Goal: Book appointment/travel/reservation

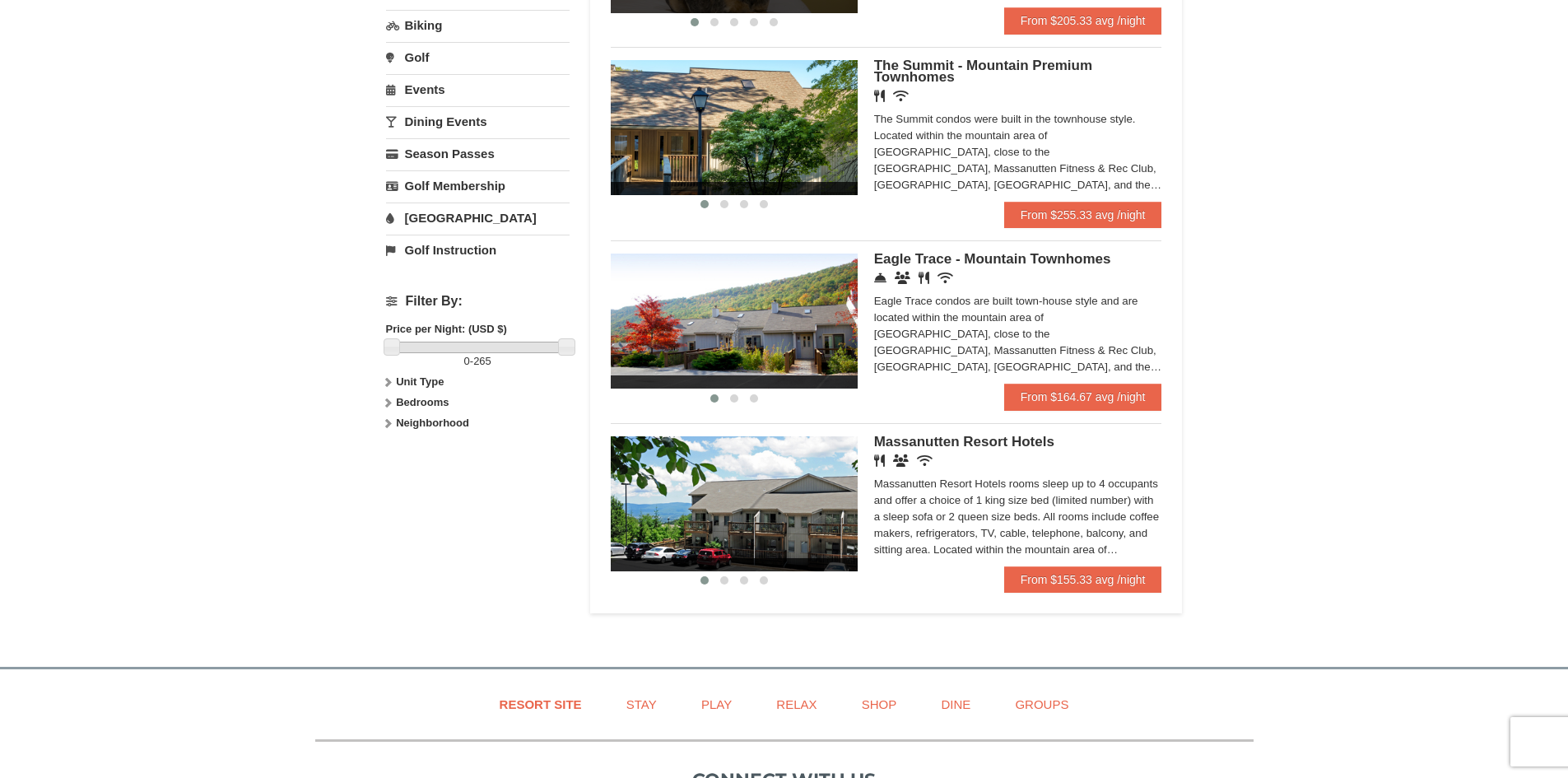
scroll to position [247, 0]
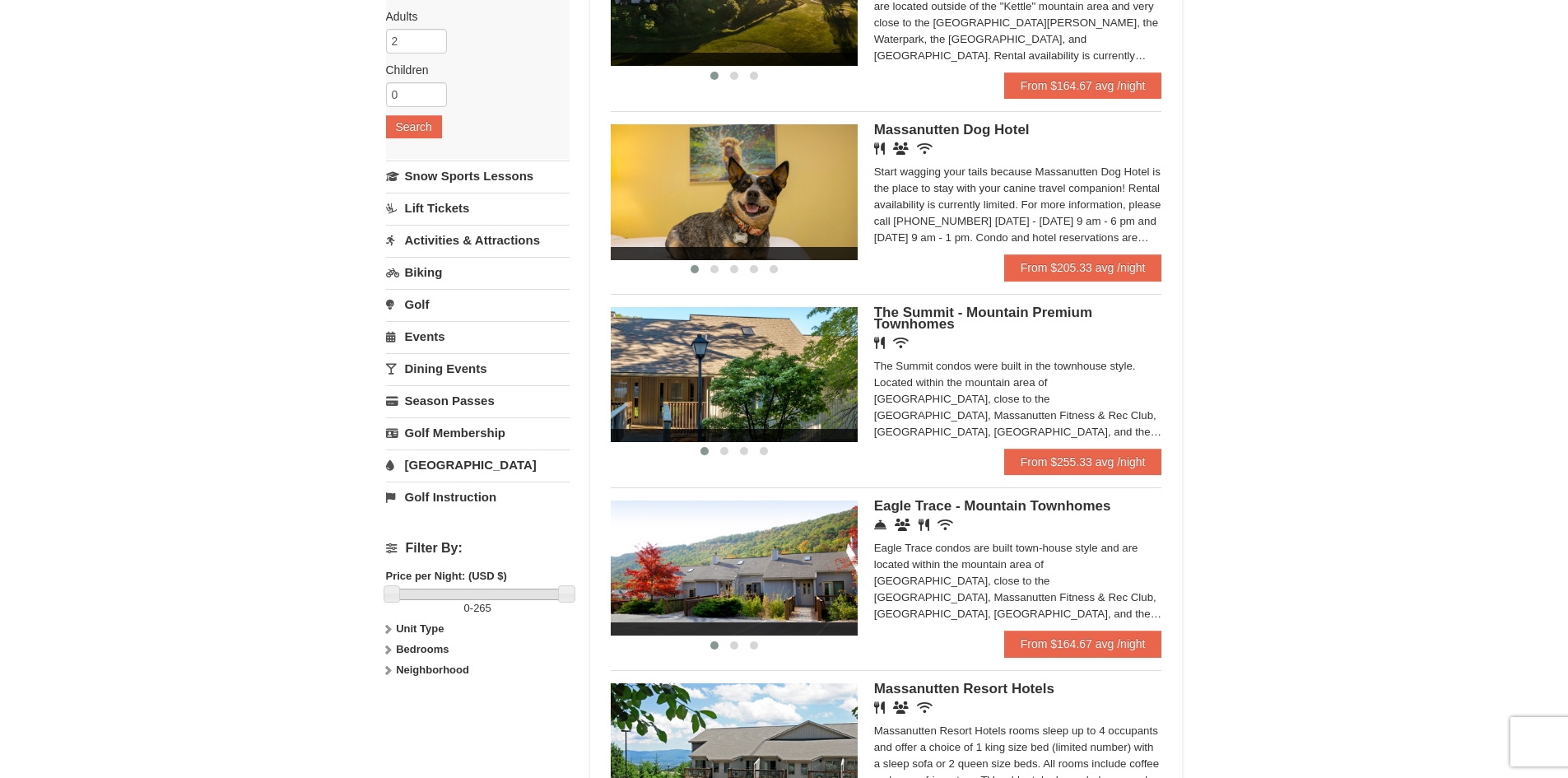
click at [982, 505] on span "Eagle Trace - Mountain Townhomes" at bounding box center [993, 506] width 237 height 16
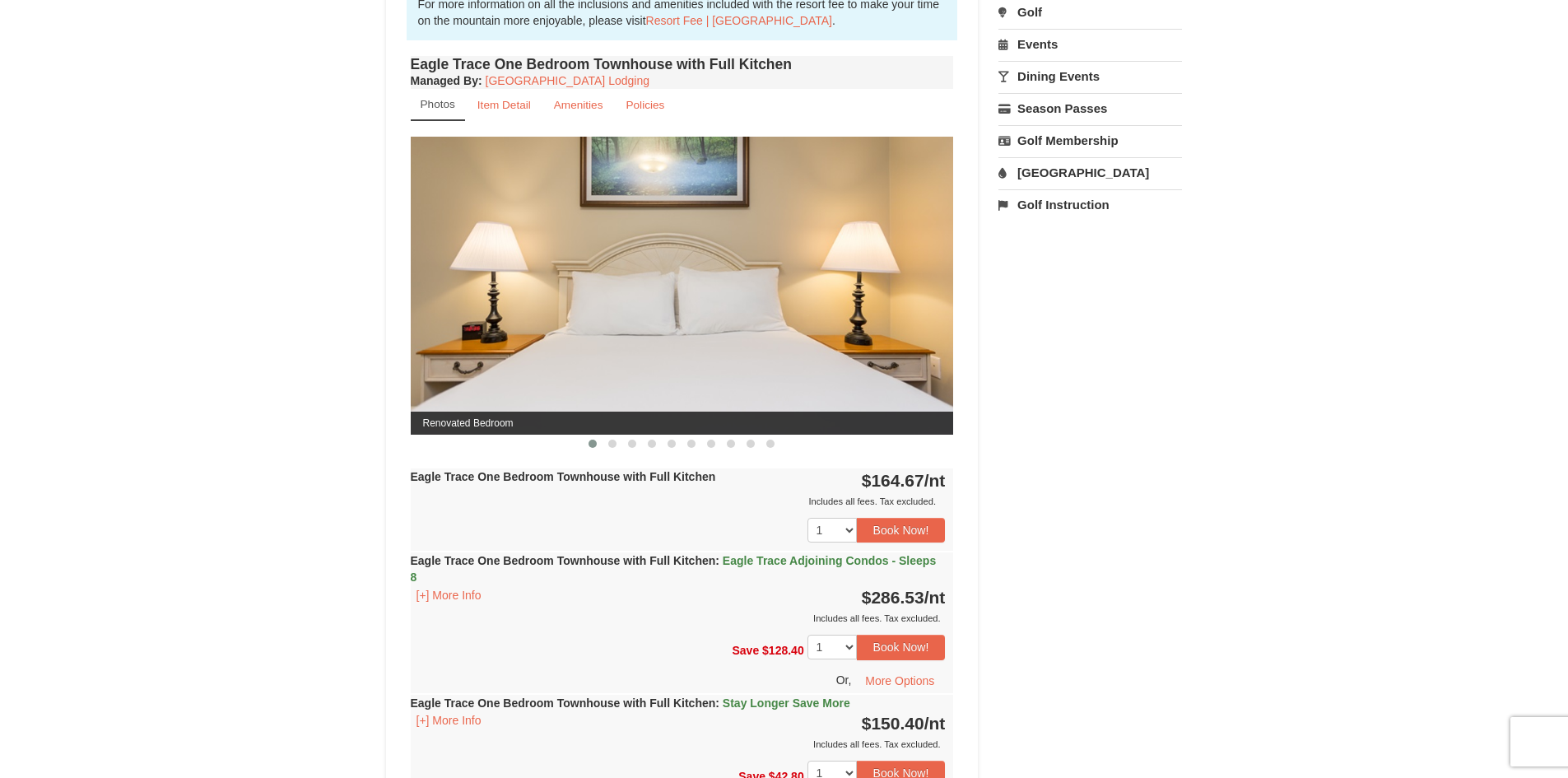
scroll to position [494, 0]
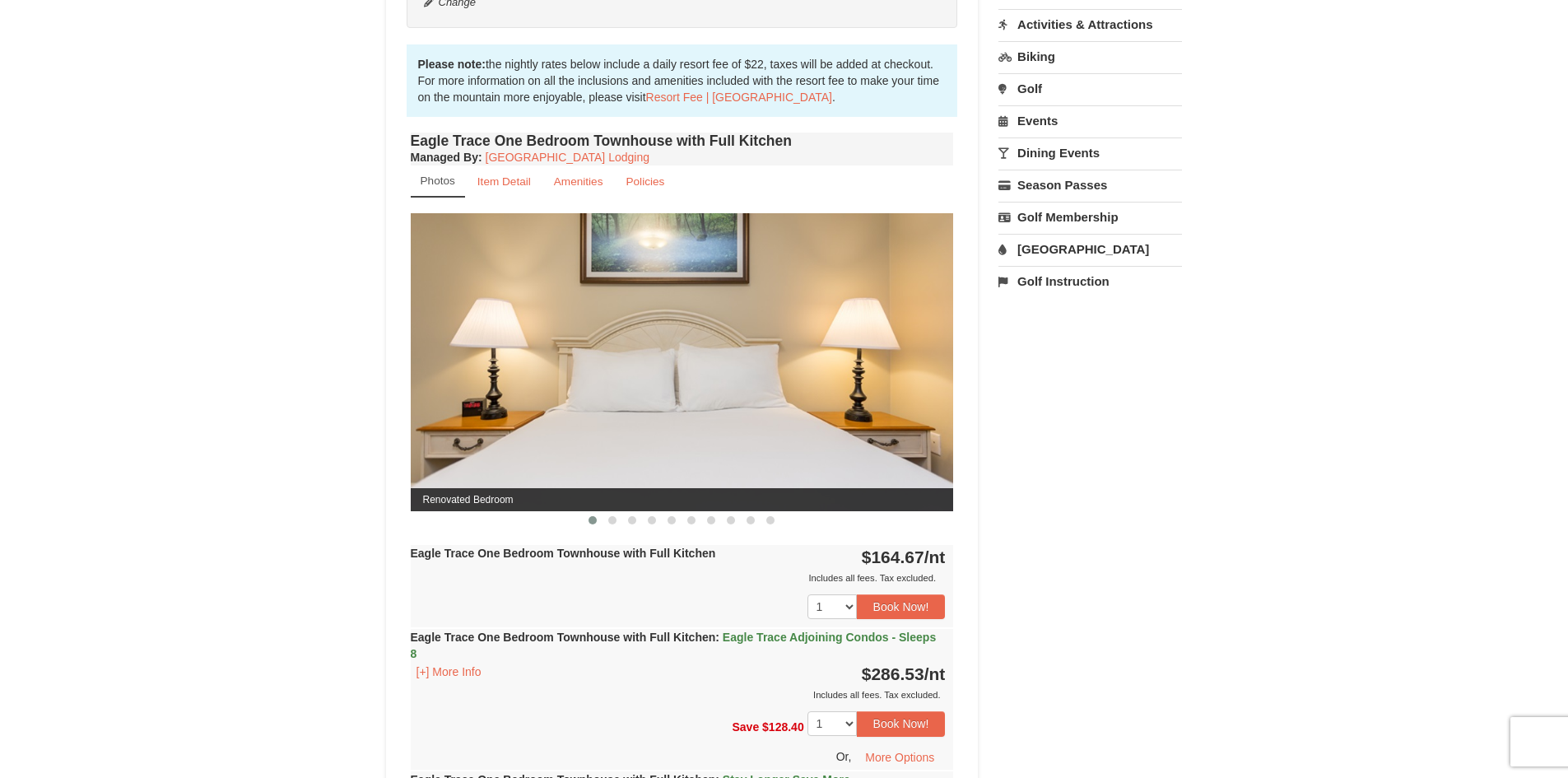
click at [875, 393] on img at bounding box center [682, 362] width 543 height 297
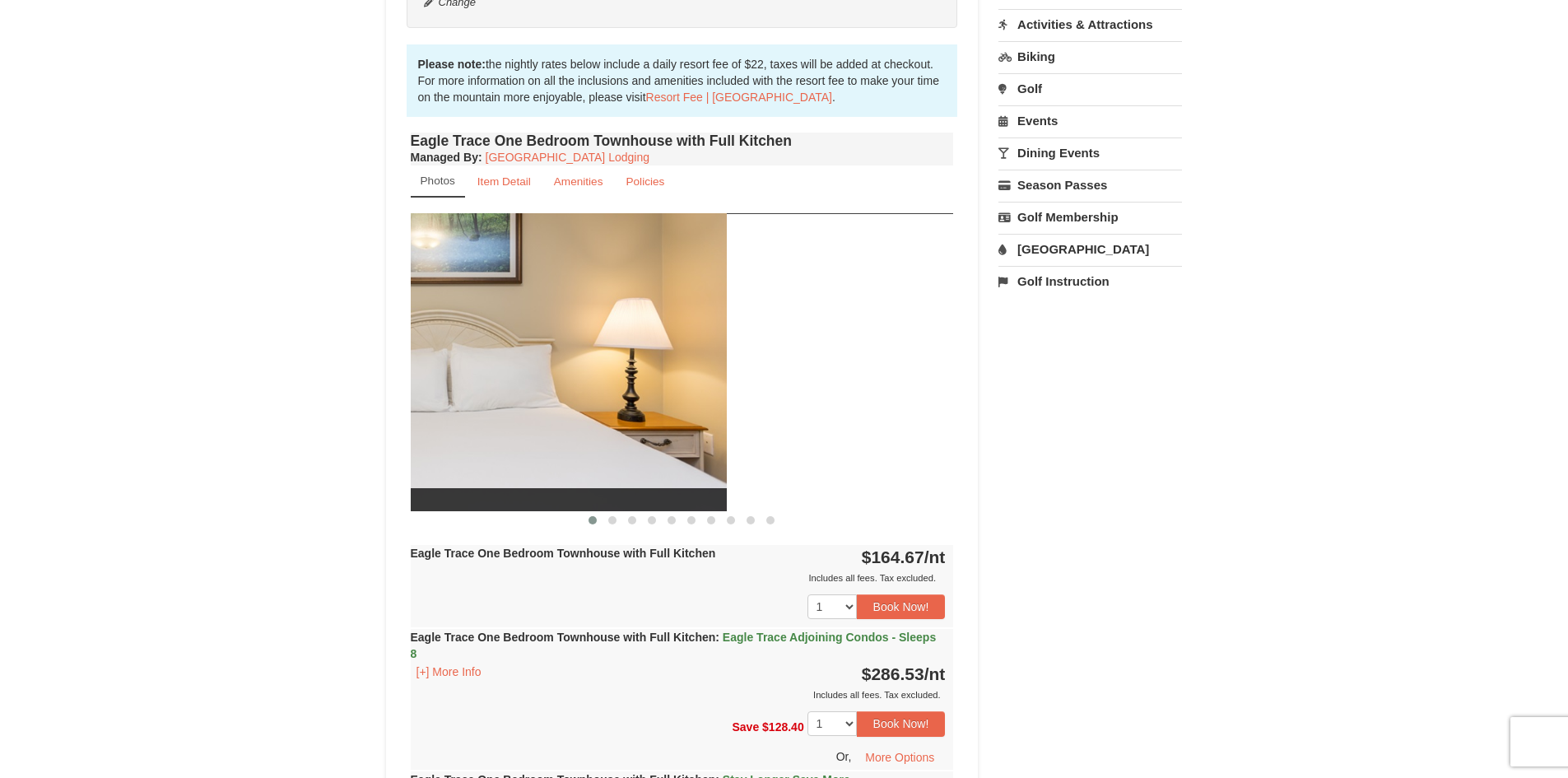
drag, startPoint x: 875, startPoint y: 393, endPoint x: 469, endPoint y: 412, distance: 406.4
click at [469, 412] on img at bounding box center [454, 362] width 543 height 297
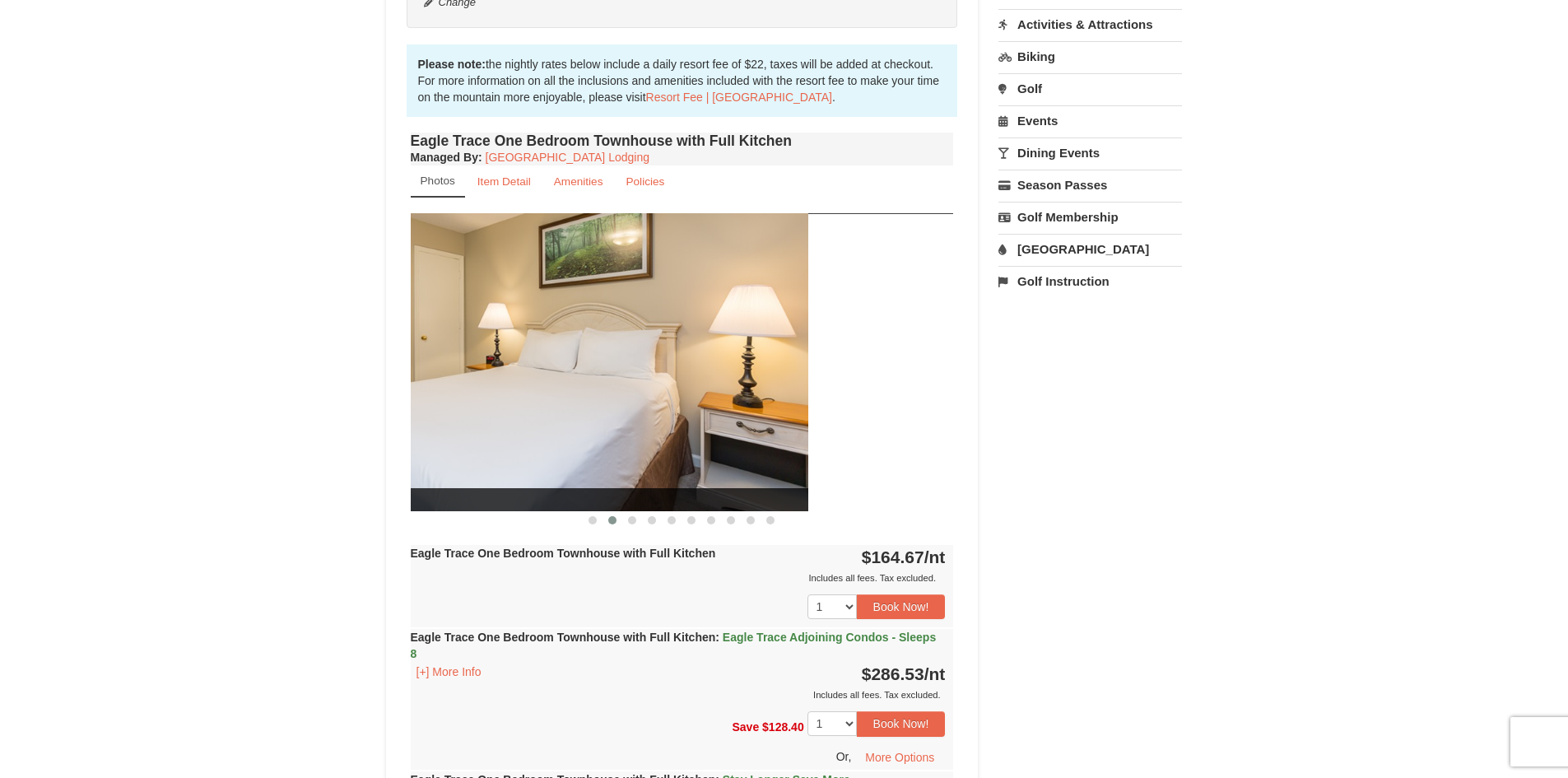
drag, startPoint x: 816, startPoint y: 393, endPoint x: 351, endPoint y: 390, distance: 465.0
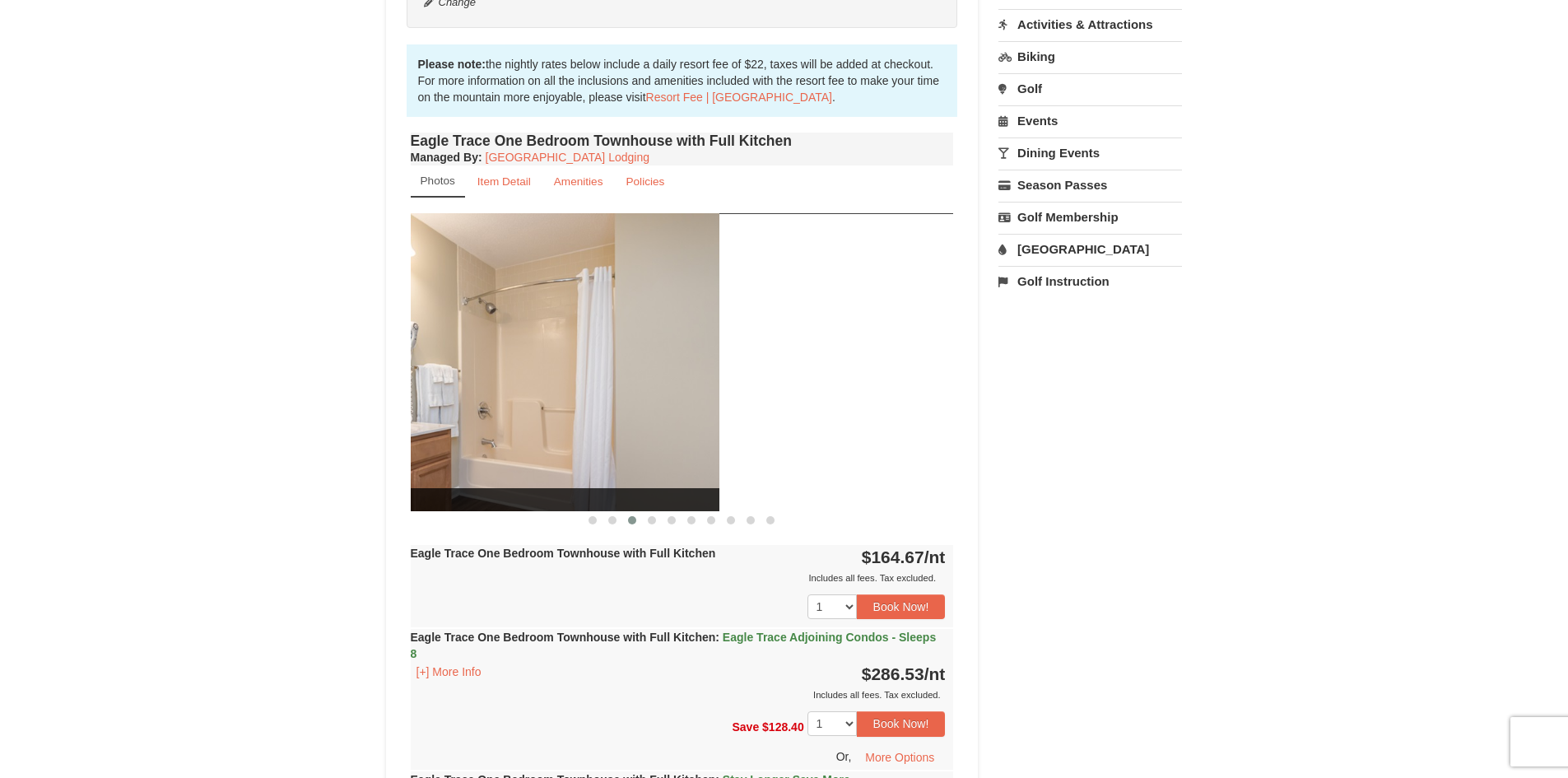
drag, startPoint x: 837, startPoint y: 351, endPoint x: 384, endPoint y: 364, distance: 453.2
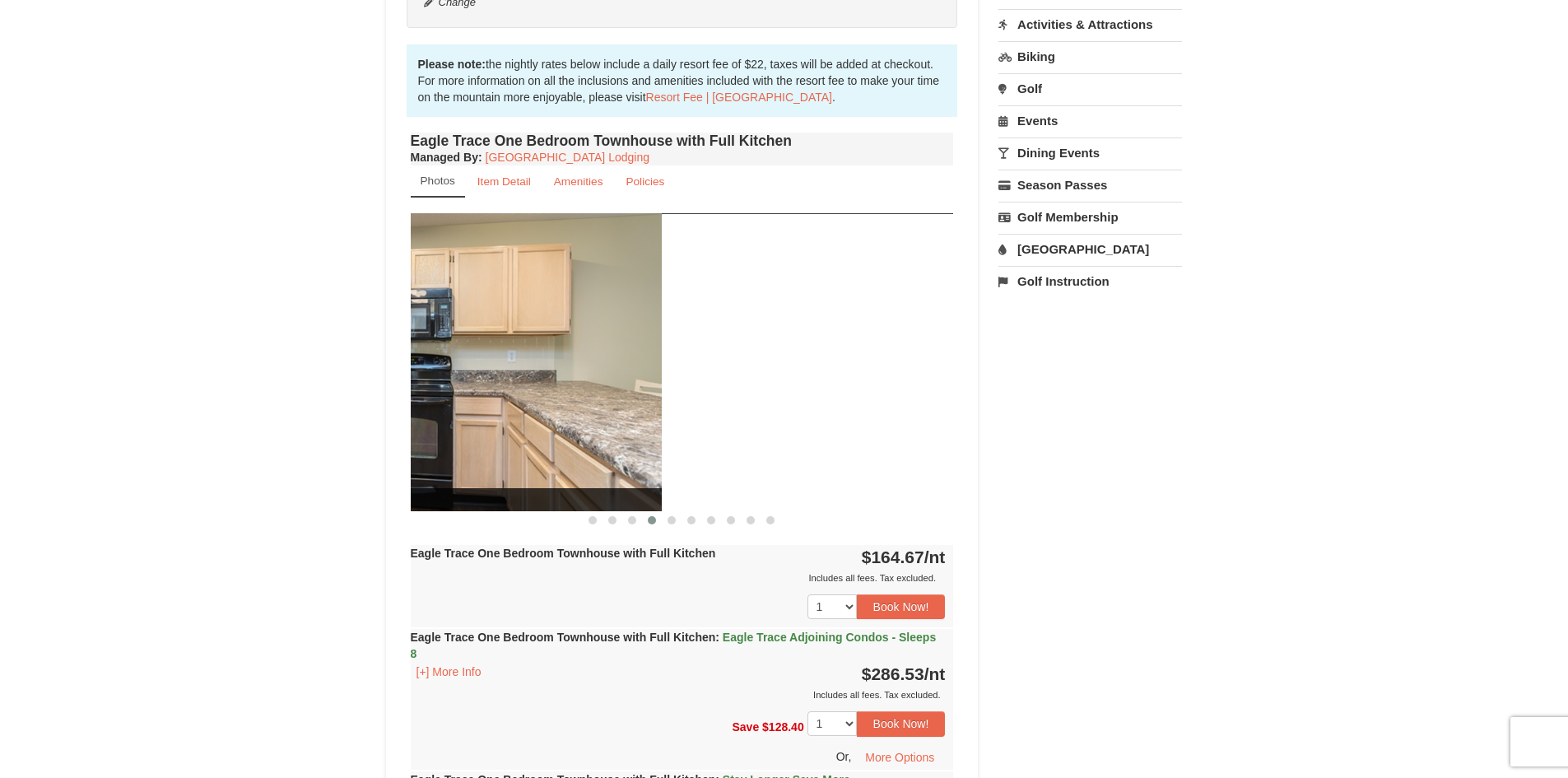
drag, startPoint x: 816, startPoint y: 362, endPoint x: 401, endPoint y: 362, distance: 415.0
click at [427, 369] on img at bounding box center [390, 362] width 543 height 297
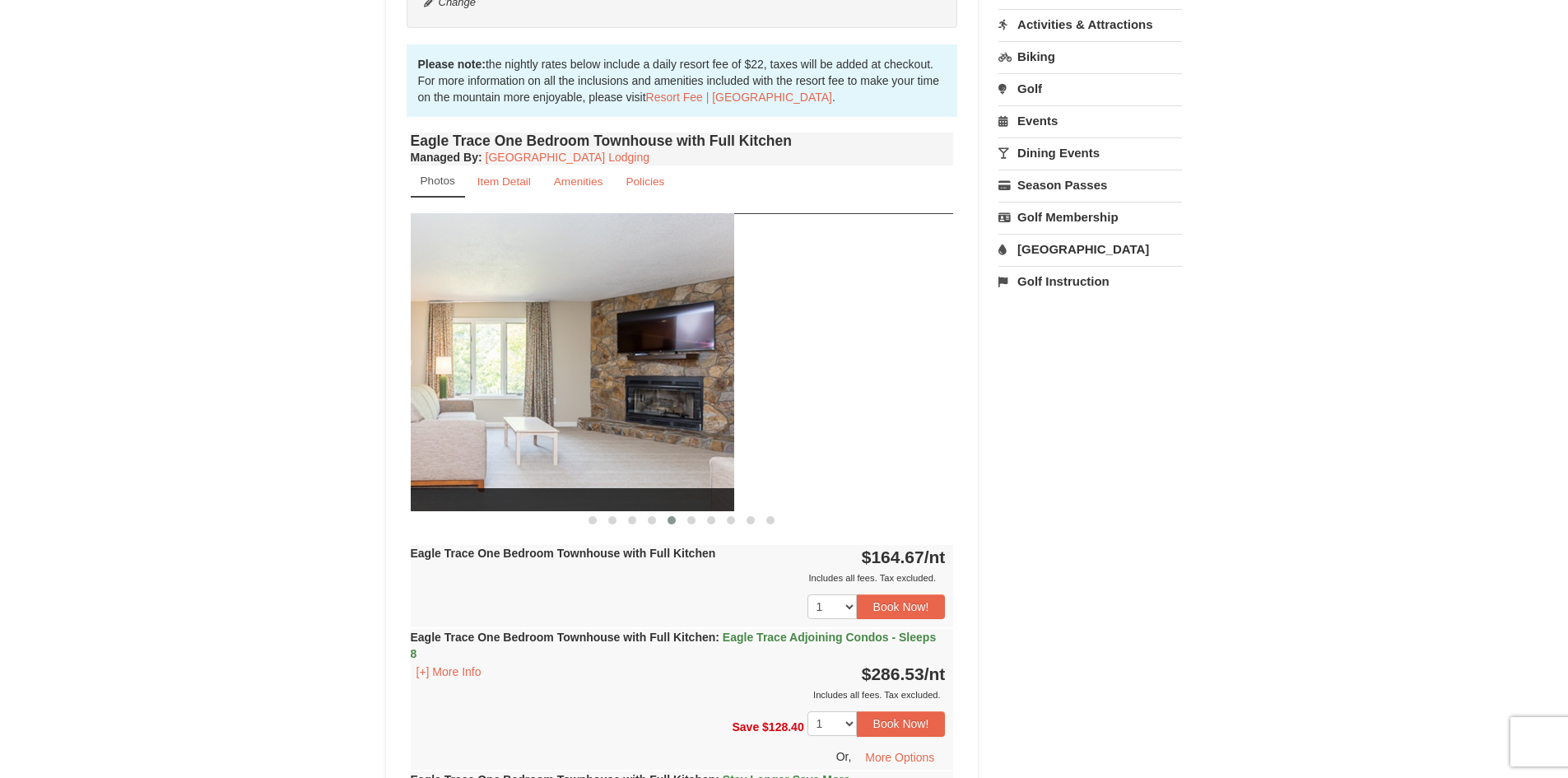
drag, startPoint x: 815, startPoint y: 379, endPoint x: 503, endPoint y: 389, distance: 312.2
click at [546, 392] on img at bounding box center [462, 362] width 543 height 297
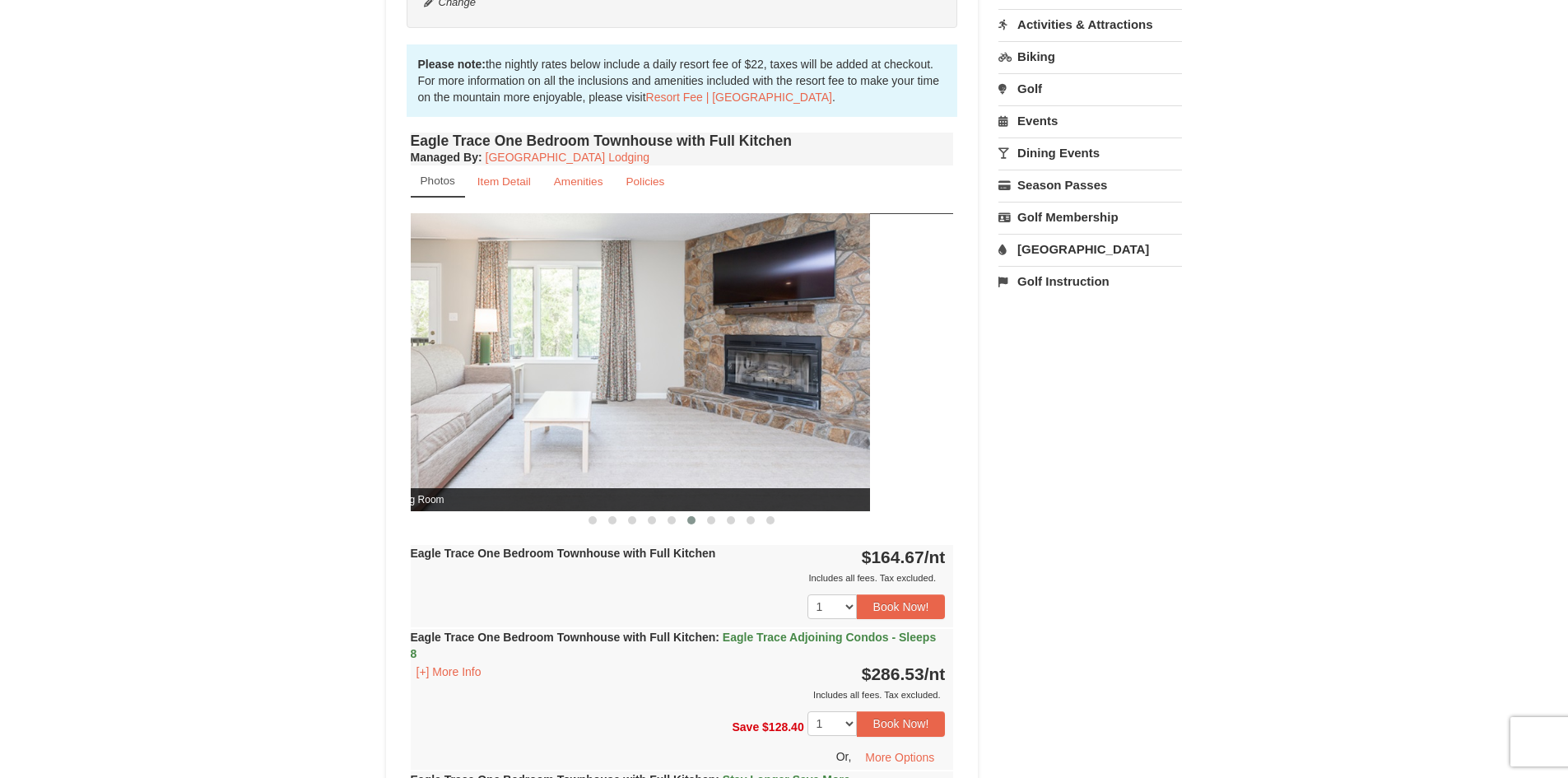
drag, startPoint x: 839, startPoint y: 393, endPoint x: 369, endPoint y: 394, distance: 470.0
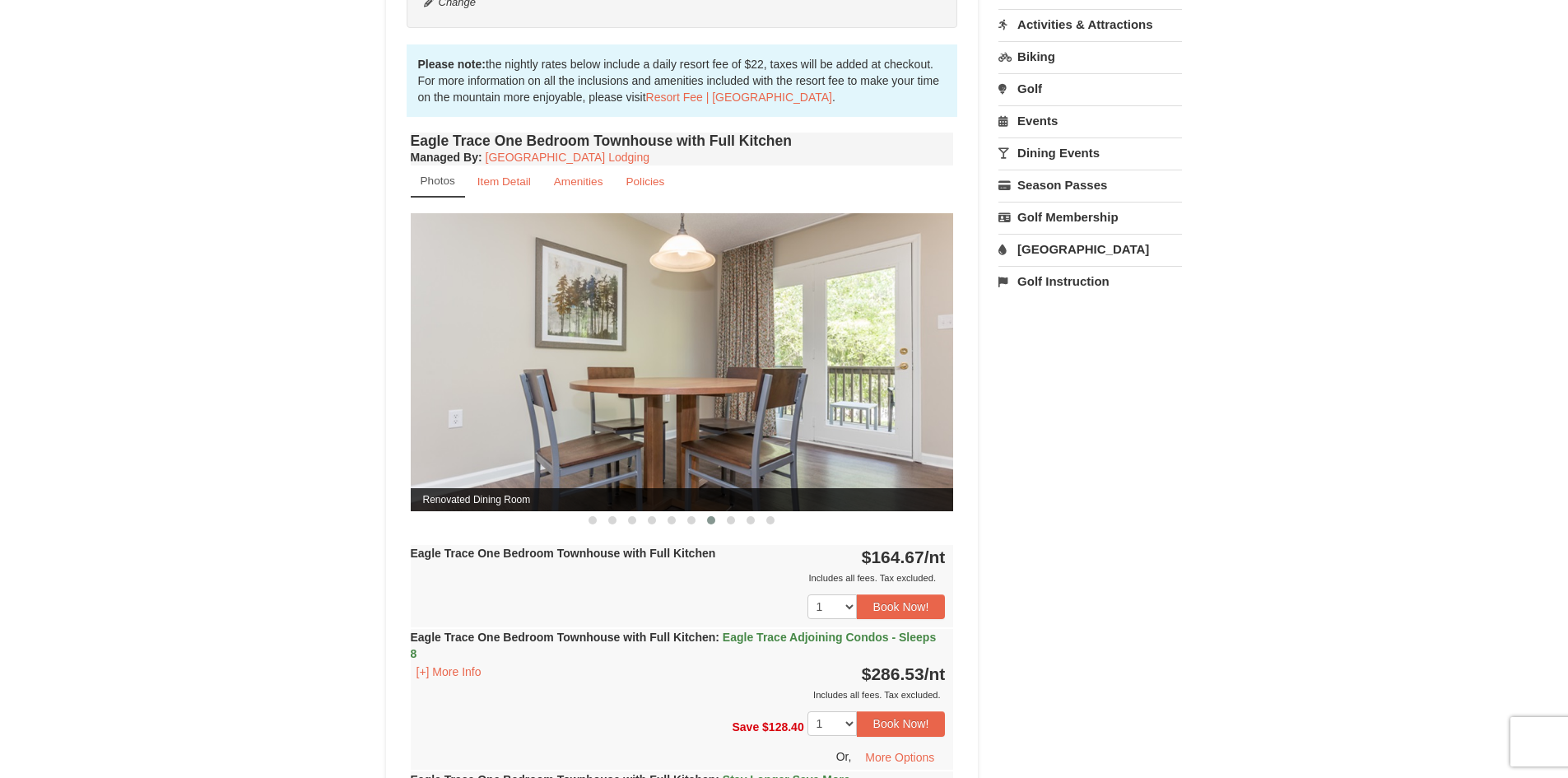
drag, startPoint x: 772, startPoint y: 398, endPoint x: 315, endPoint y: 446, distance: 459.5
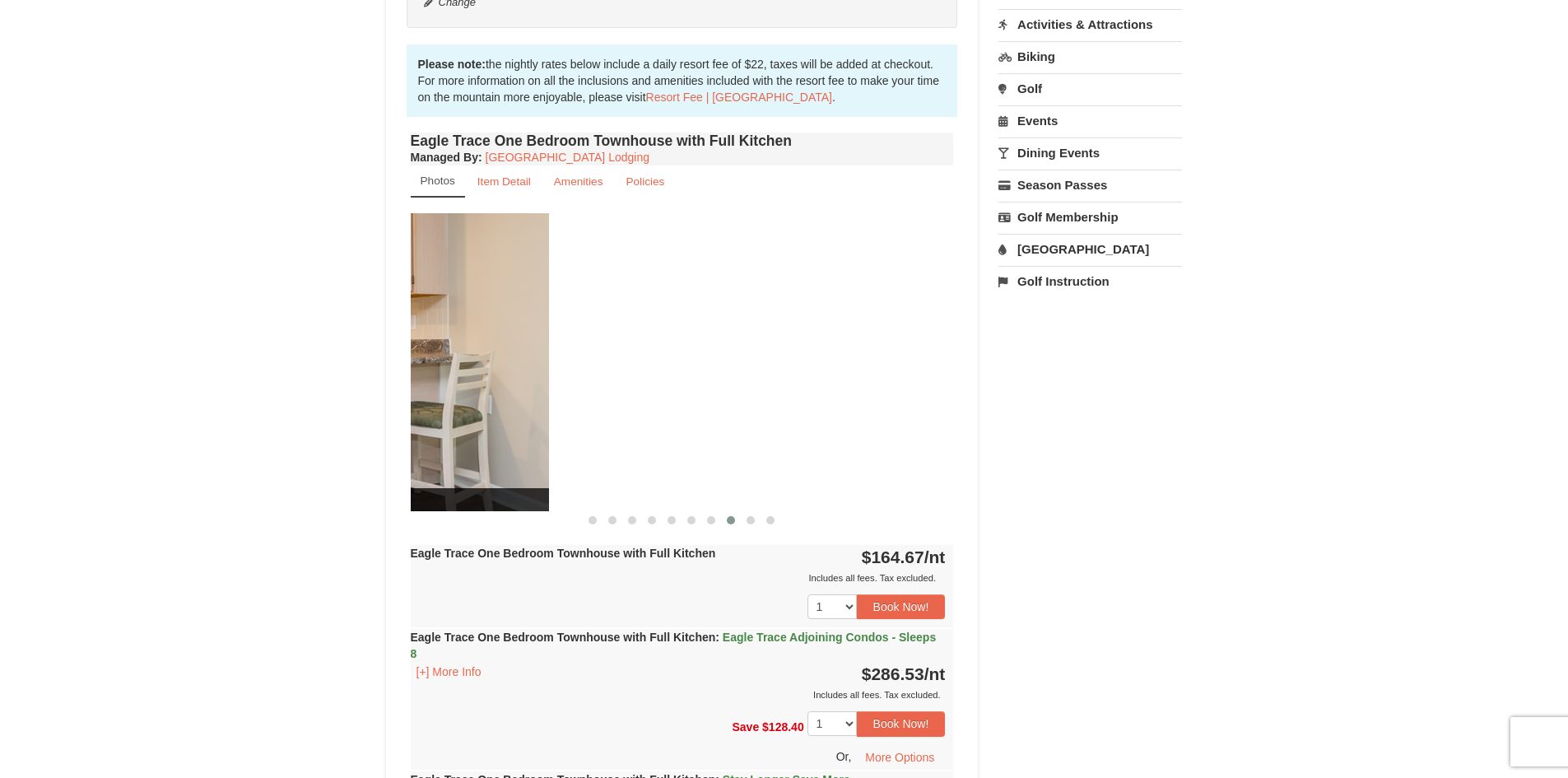
drag, startPoint x: 817, startPoint y: 437, endPoint x: 357, endPoint y: 459, distance: 460.5
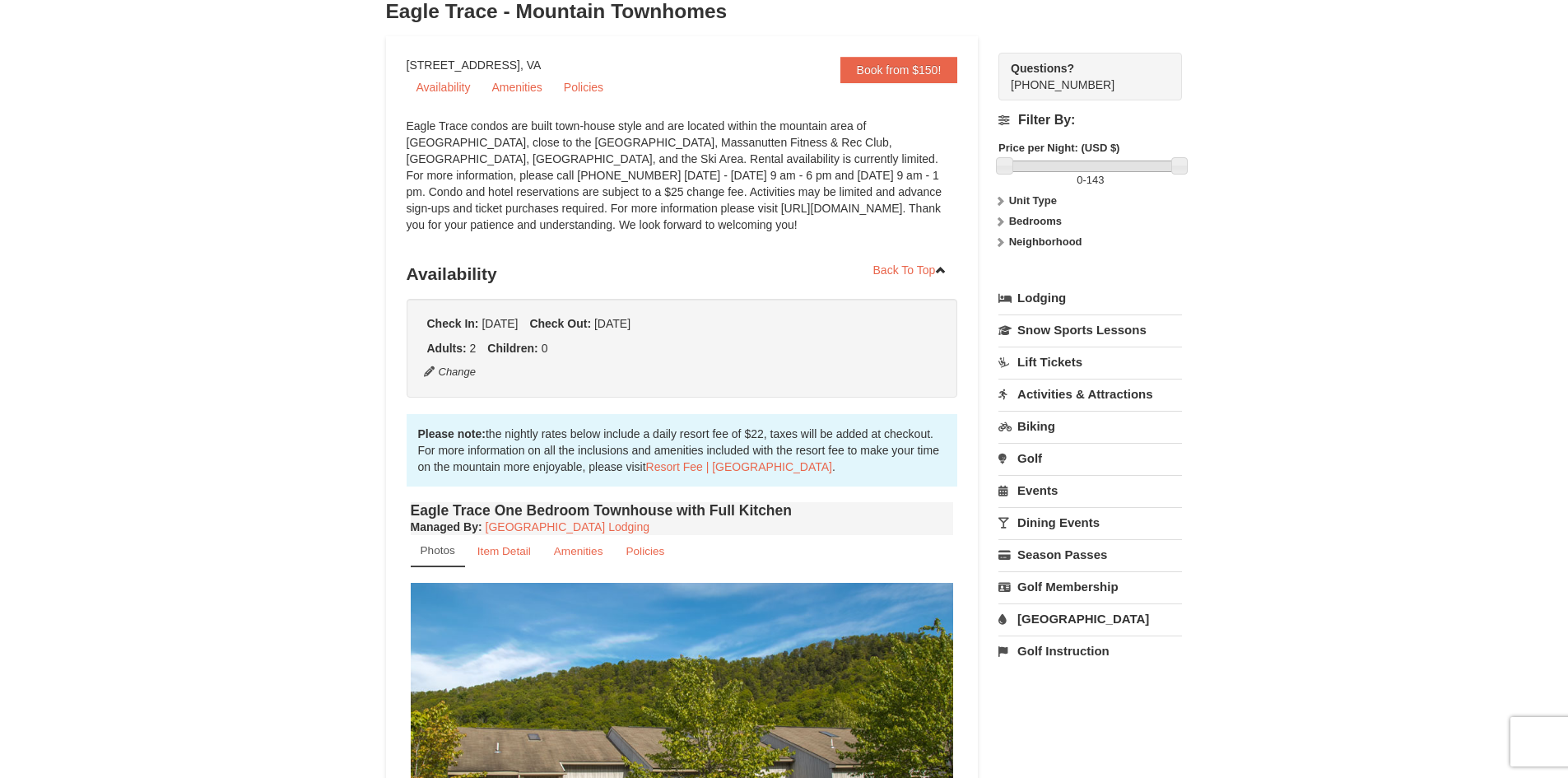
scroll to position [0, 0]
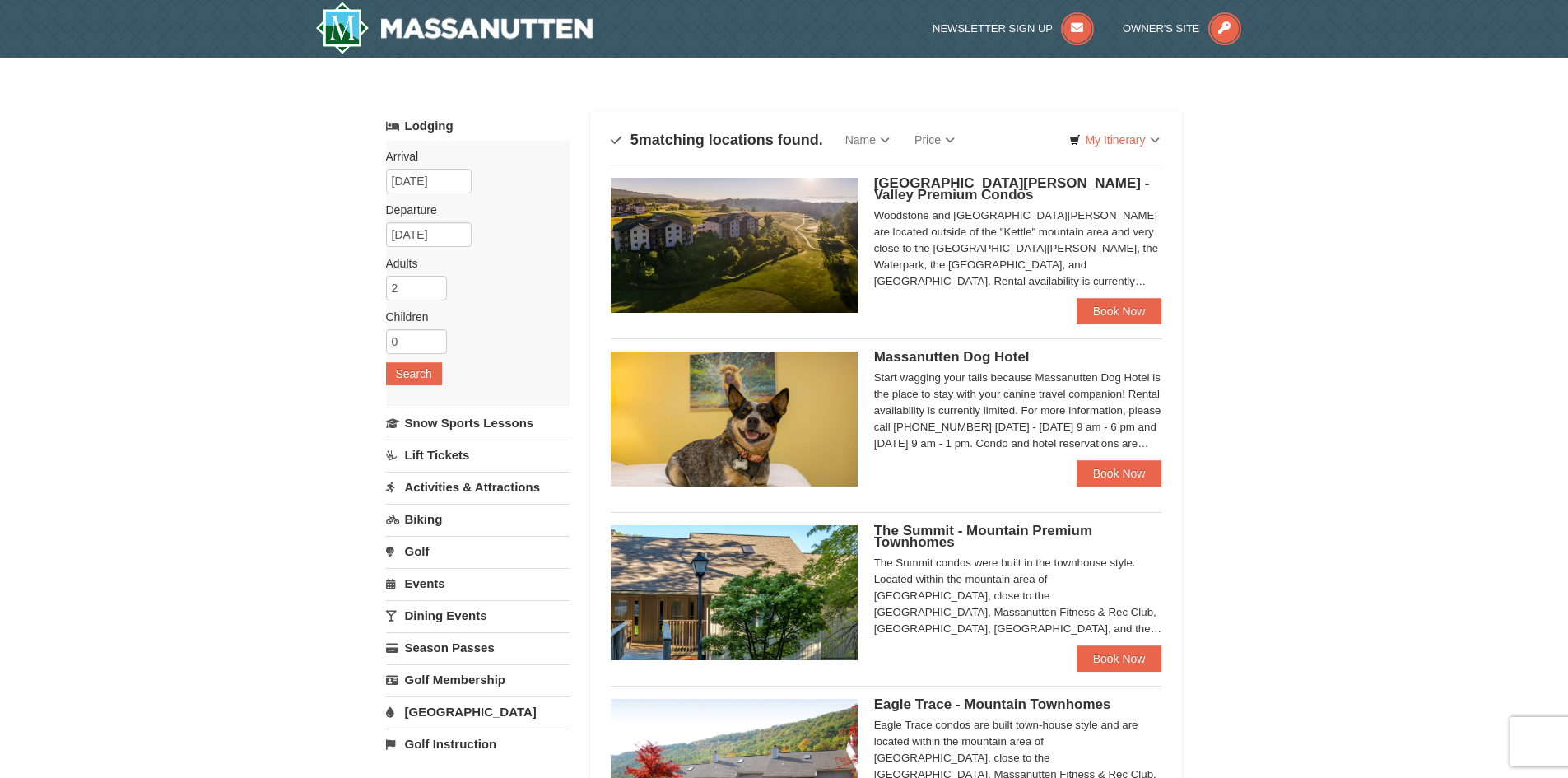
click at [959, 183] on span "Woodstone Meadows - Valley Premium Condos" at bounding box center [1012, 189] width 276 height 27
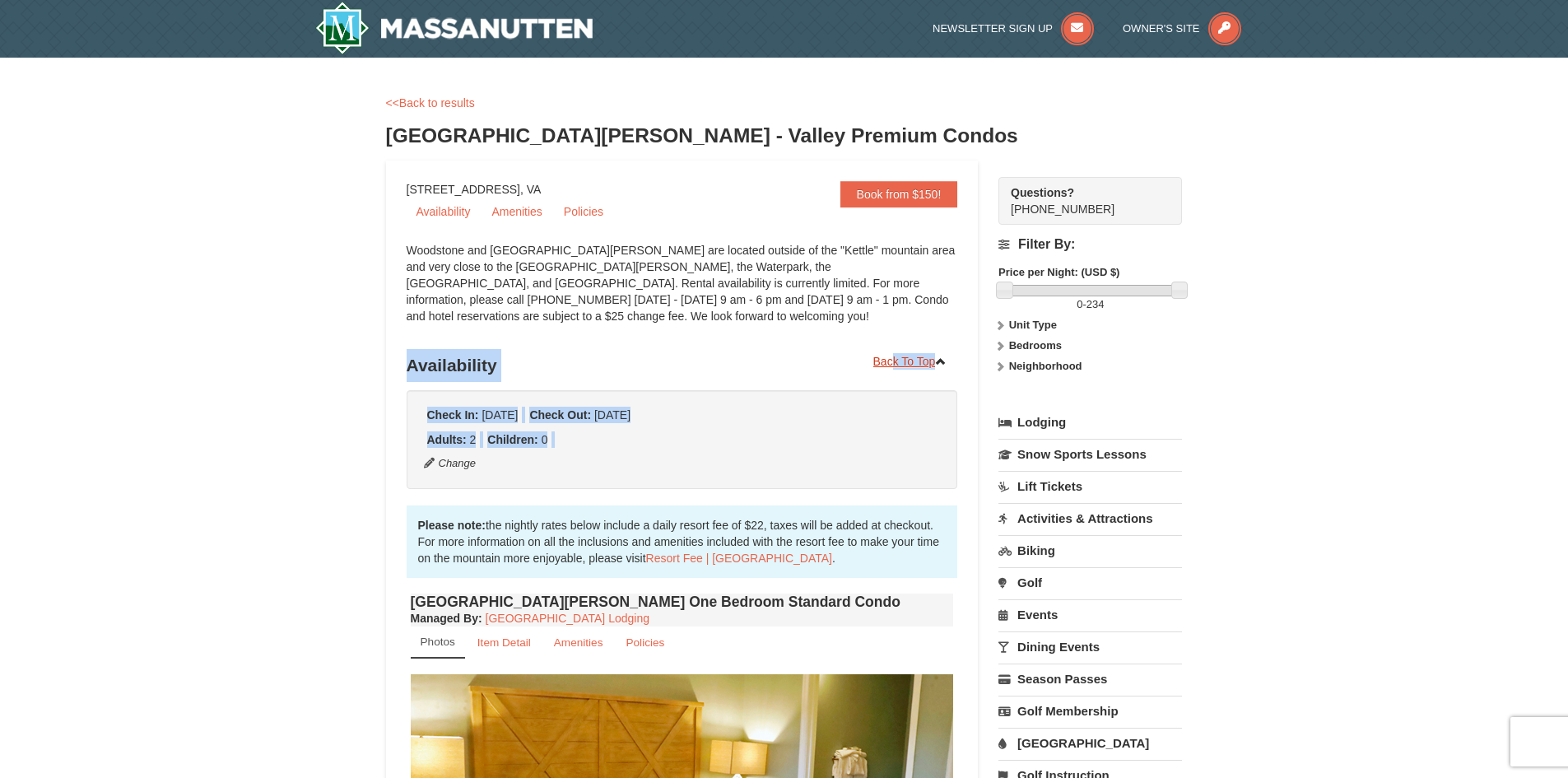
drag, startPoint x: 909, startPoint y: 433, endPoint x: 896, endPoint y: 354, distance: 80.1
drag, startPoint x: 1514, startPoint y: 540, endPoint x: 1414, endPoint y: 455, distance: 131.2
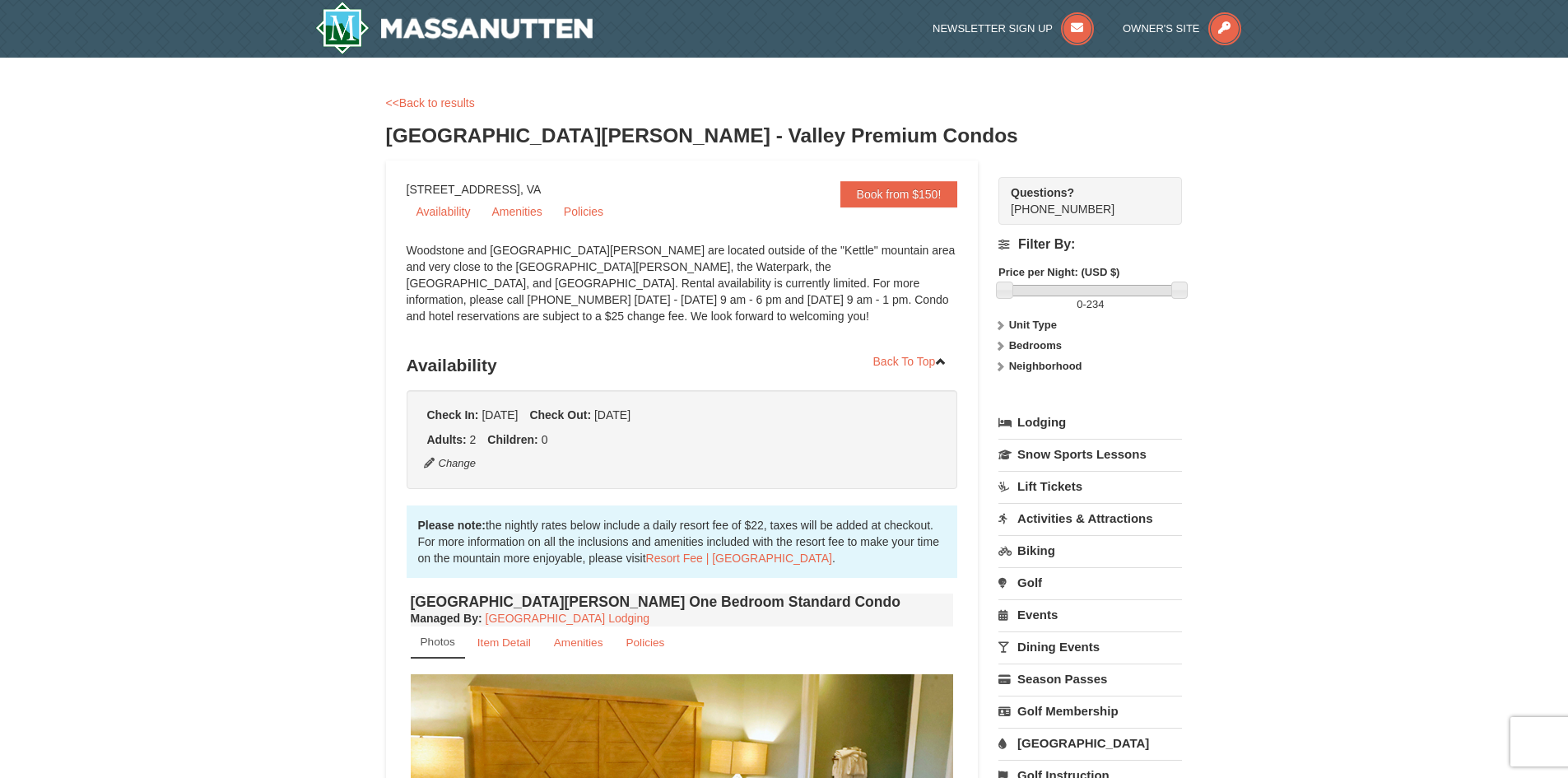
drag, startPoint x: 1373, startPoint y: 564, endPoint x: 1330, endPoint y: 432, distance: 138.8
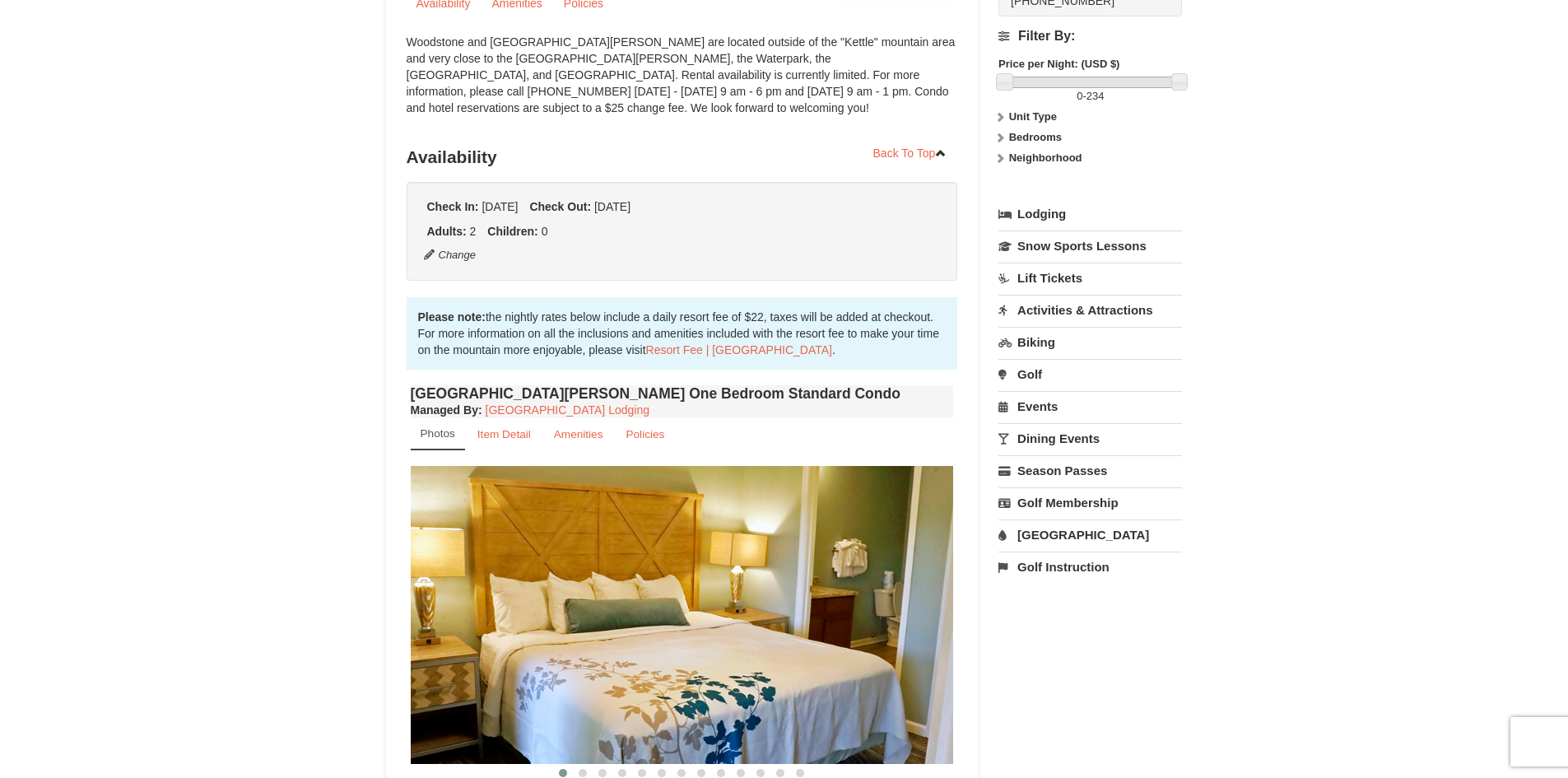
scroll to position [330, 0]
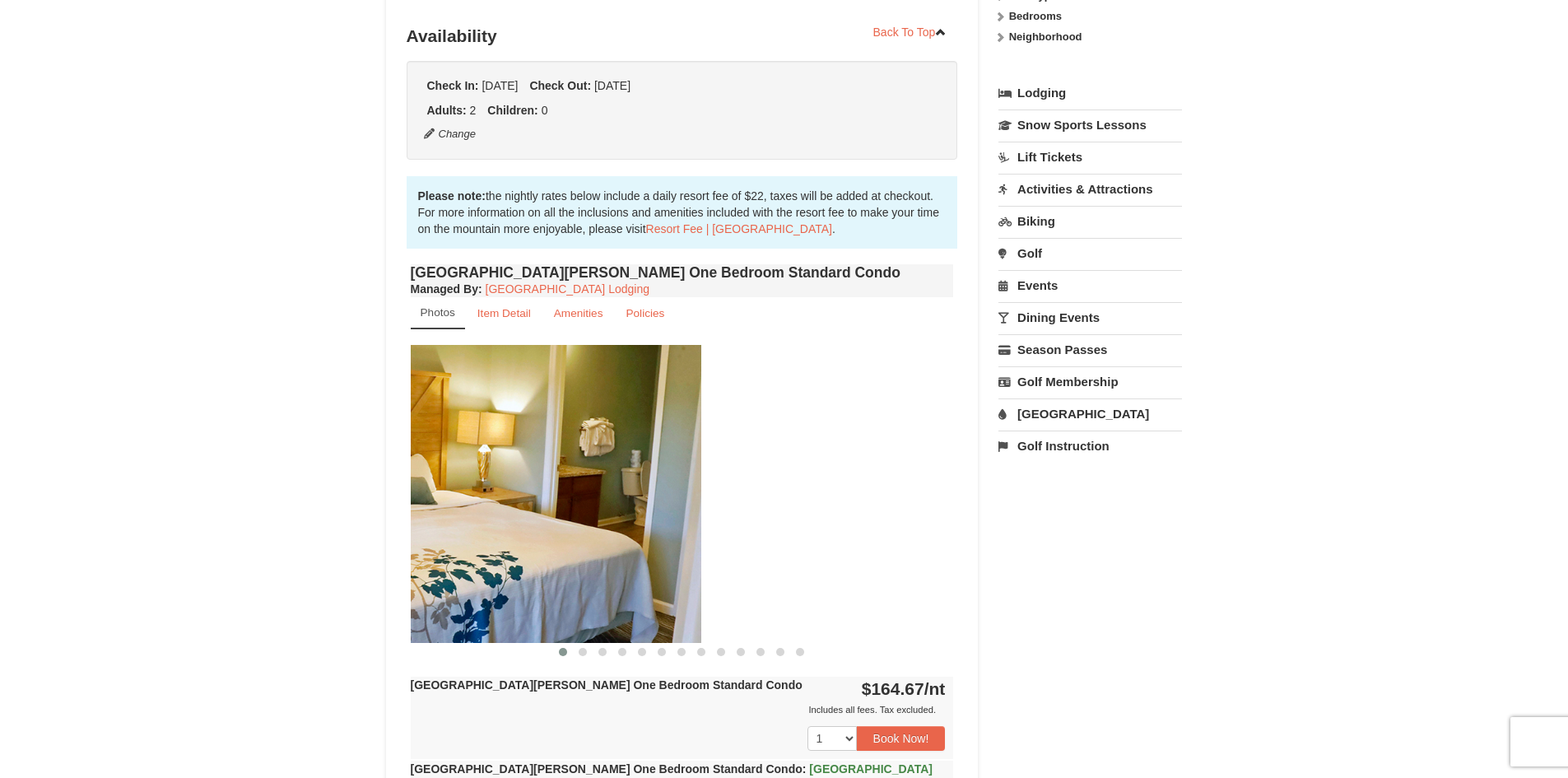
drag, startPoint x: 888, startPoint y: 541, endPoint x: 633, endPoint y: 562, distance: 255.9
click at [633, 562] on img at bounding box center [429, 493] width 543 height 297
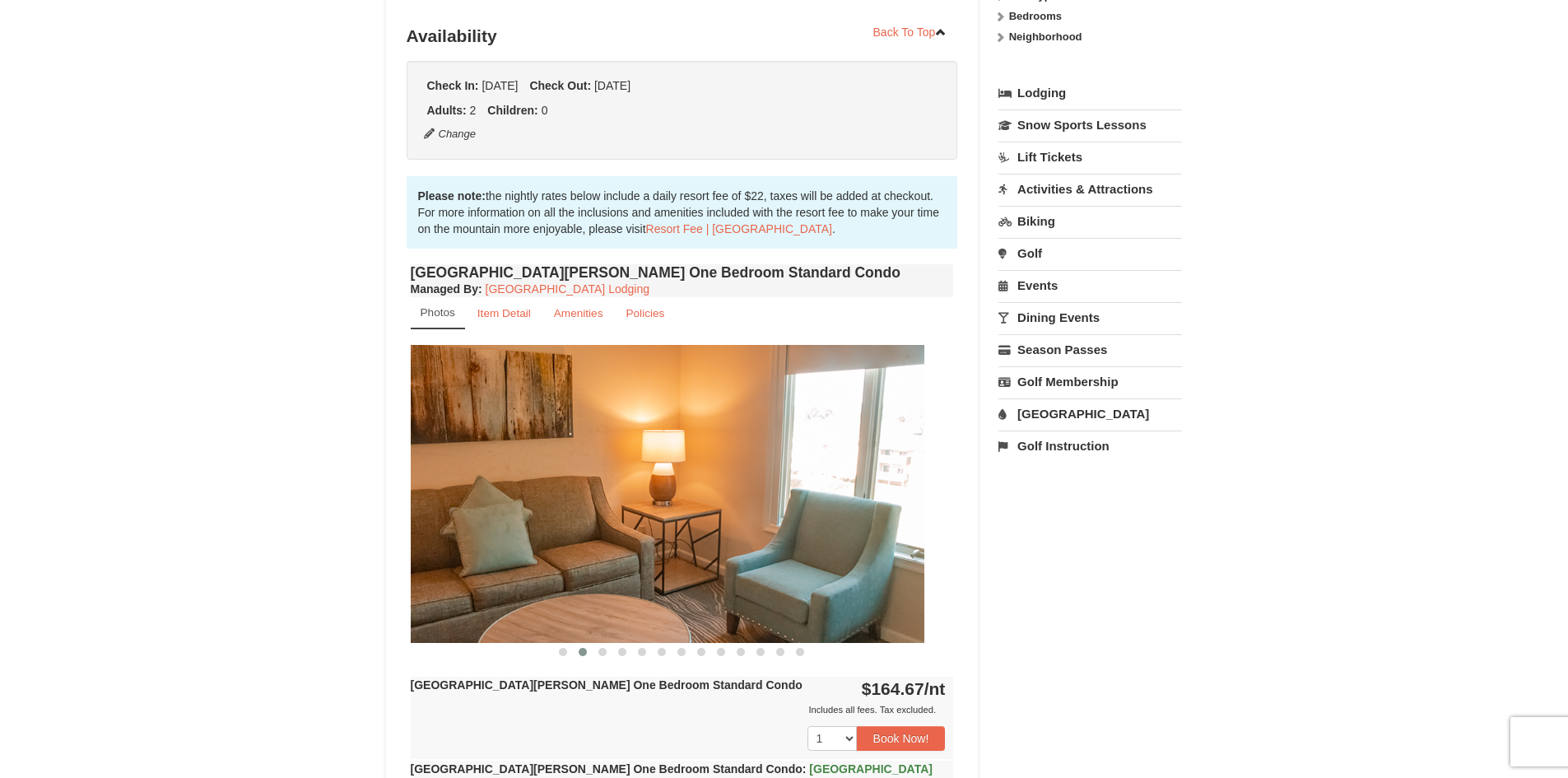
drag, startPoint x: 850, startPoint y: 560, endPoint x: 642, endPoint y: 564, distance: 208.0
click at [653, 566] on img at bounding box center [652, 493] width 543 height 297
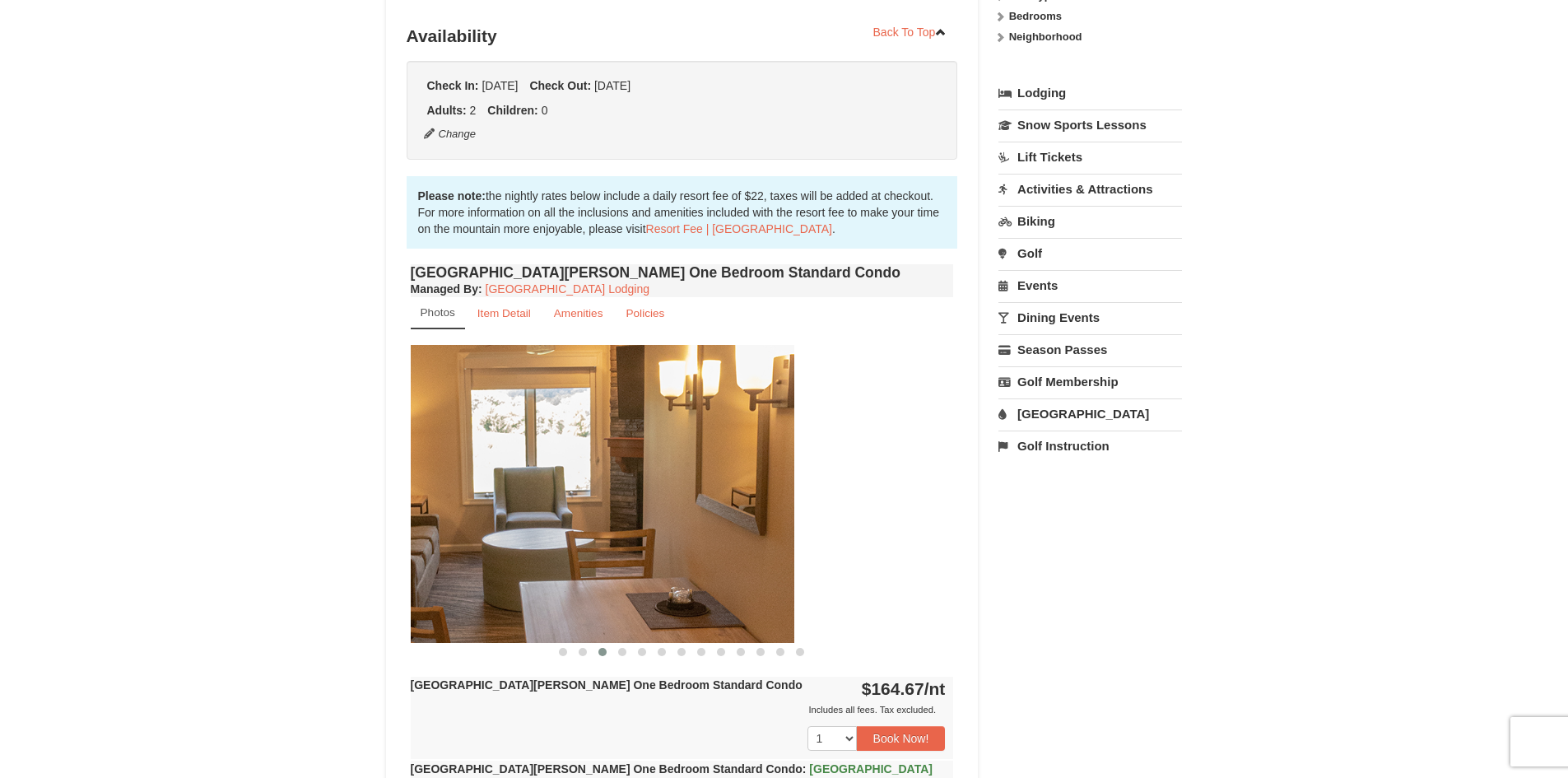
drag, startPoint x: 906, startPoint y: 563, endPoint x: 731, endPoint y: 563, distance: 175.0
click at [734, 564] on img at bounding box center [522, 493] width 543 height 297
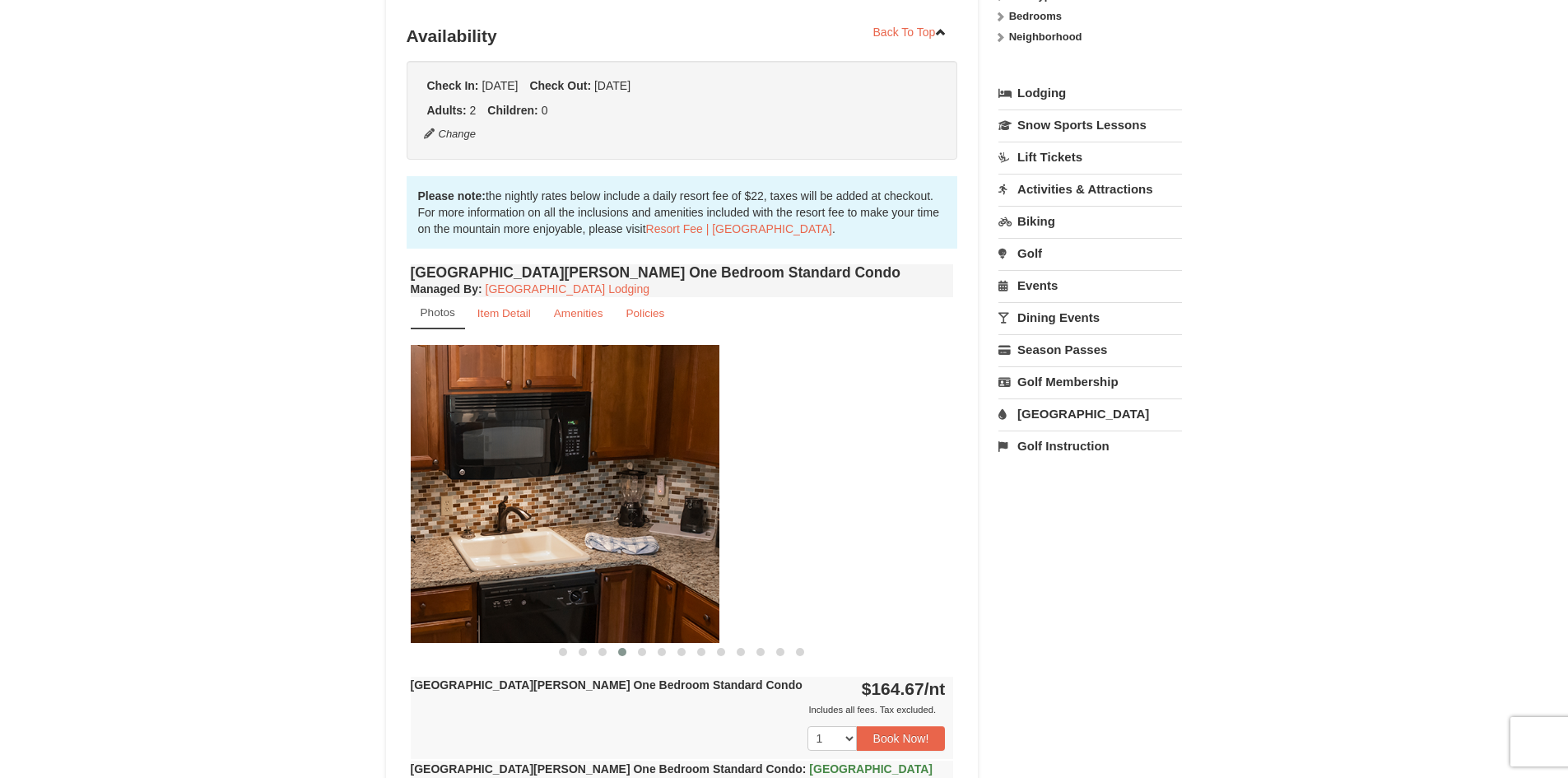
drag, startPoint x: 866, startPoint y: 577, endPoint x: 594, endPoint y: 565, distance: 272.3
click at [608, 570] on img at bounding box center [447, 493] width 543 height 297
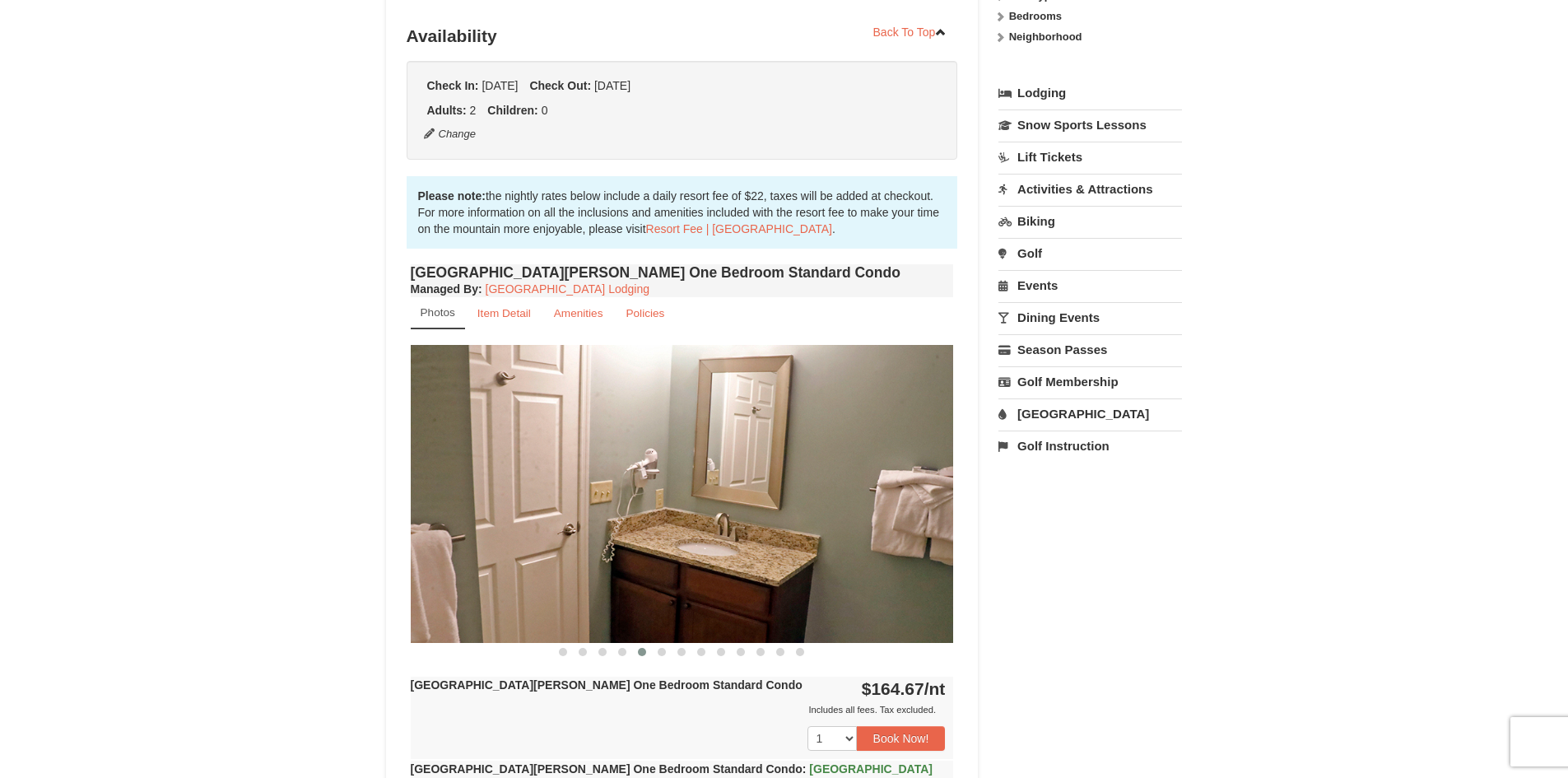
drag, startPoint x: 850, startPoint y: 563, endPoint x: 499, endPoint y: 553, distance: 351.1
click at [507, 556] on img at bounding box center [682, 493] width 543 height 297
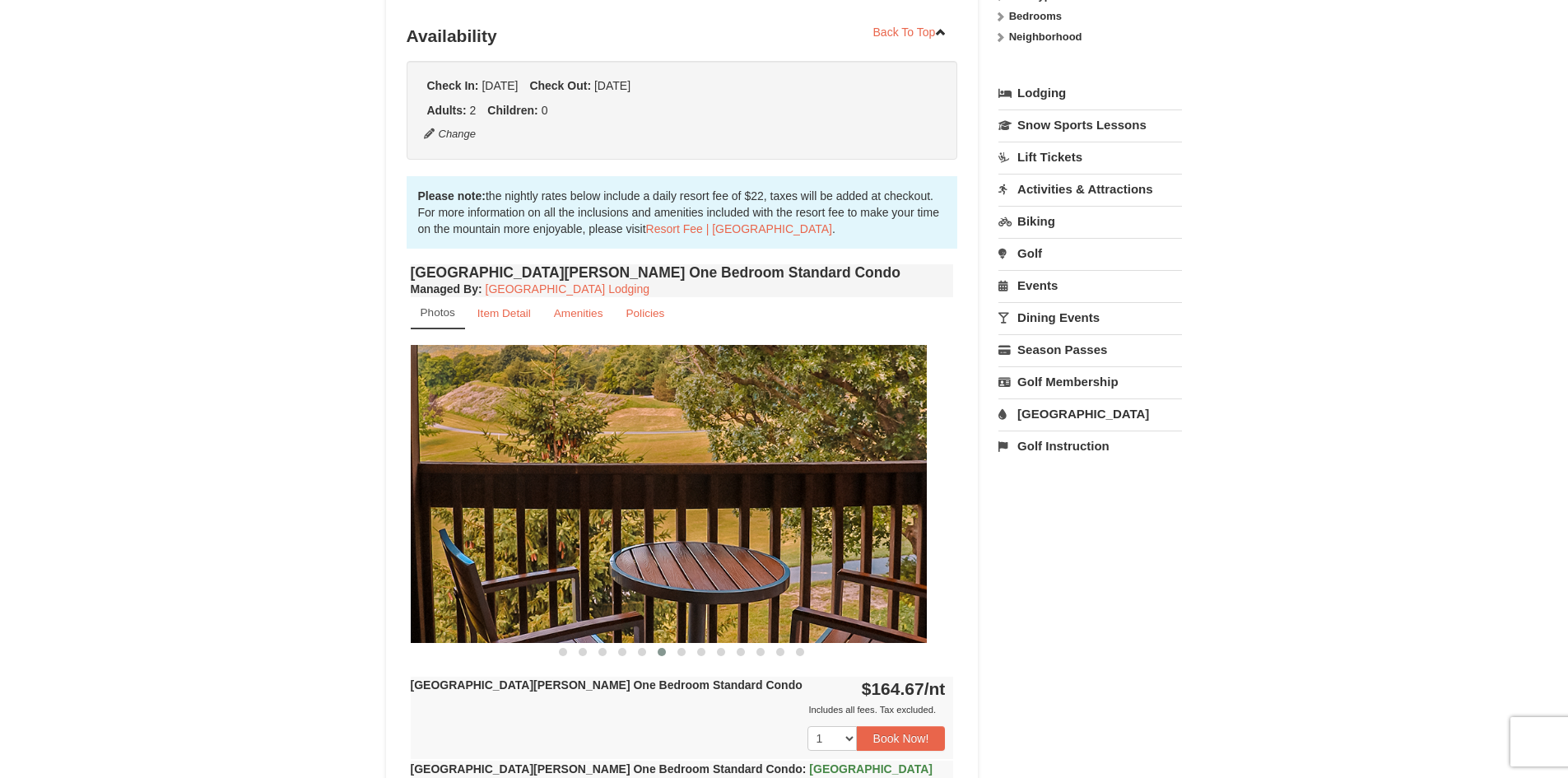
drag, startPoint x: 834, startPoint y: 547, endPoint x: 575, endPoint y: 525, distance: 259.9
click at [613, 541] on img at bounding box center [655, 493] width 543 height 297
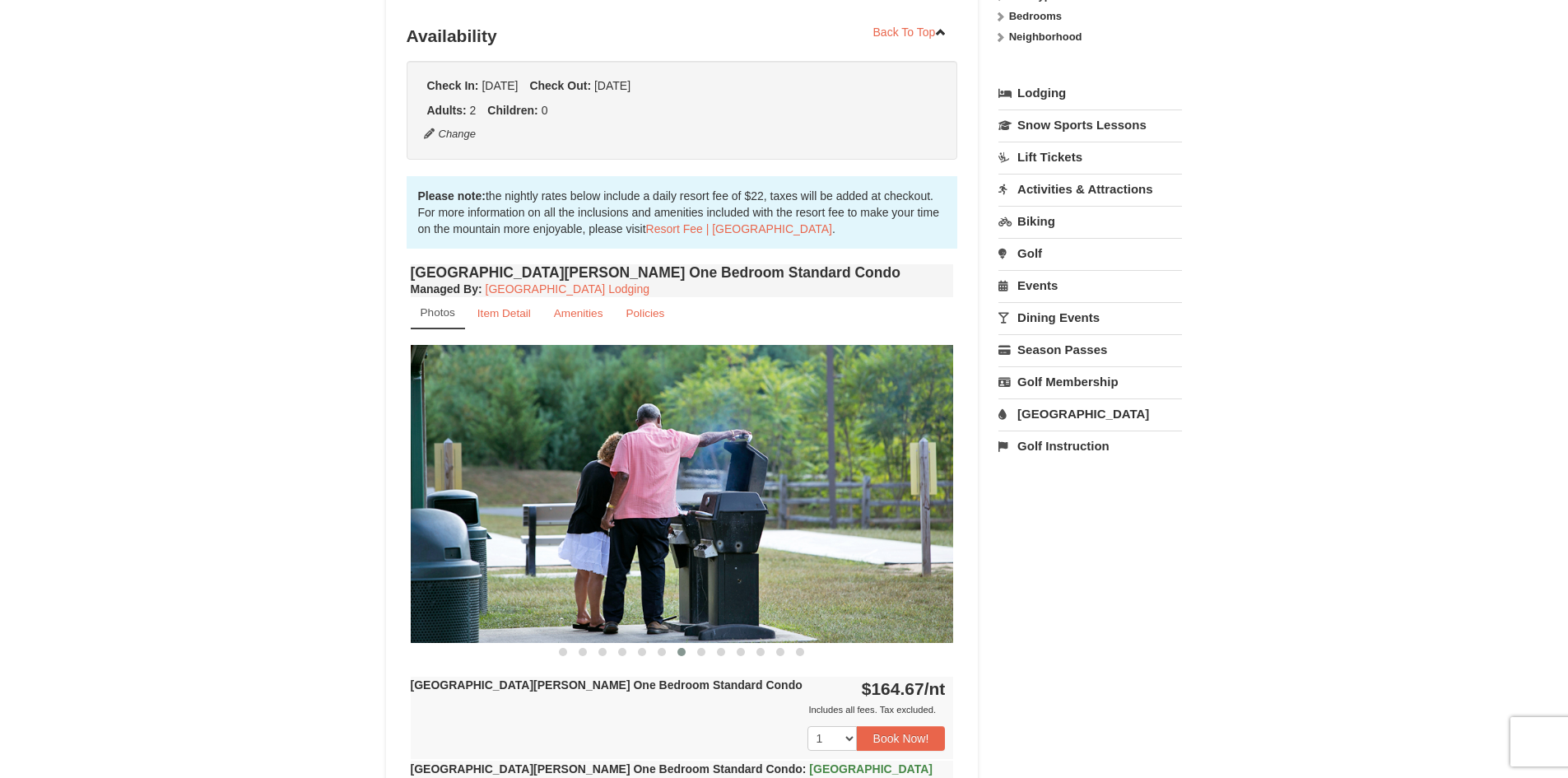
drag, startPoint x: 834, startPoint y: 530, endPoint x: 581, endPoint y: 539, distance: 253.2
click at [585, 541] on img at bounding box center [682, 493] width 543 height 297
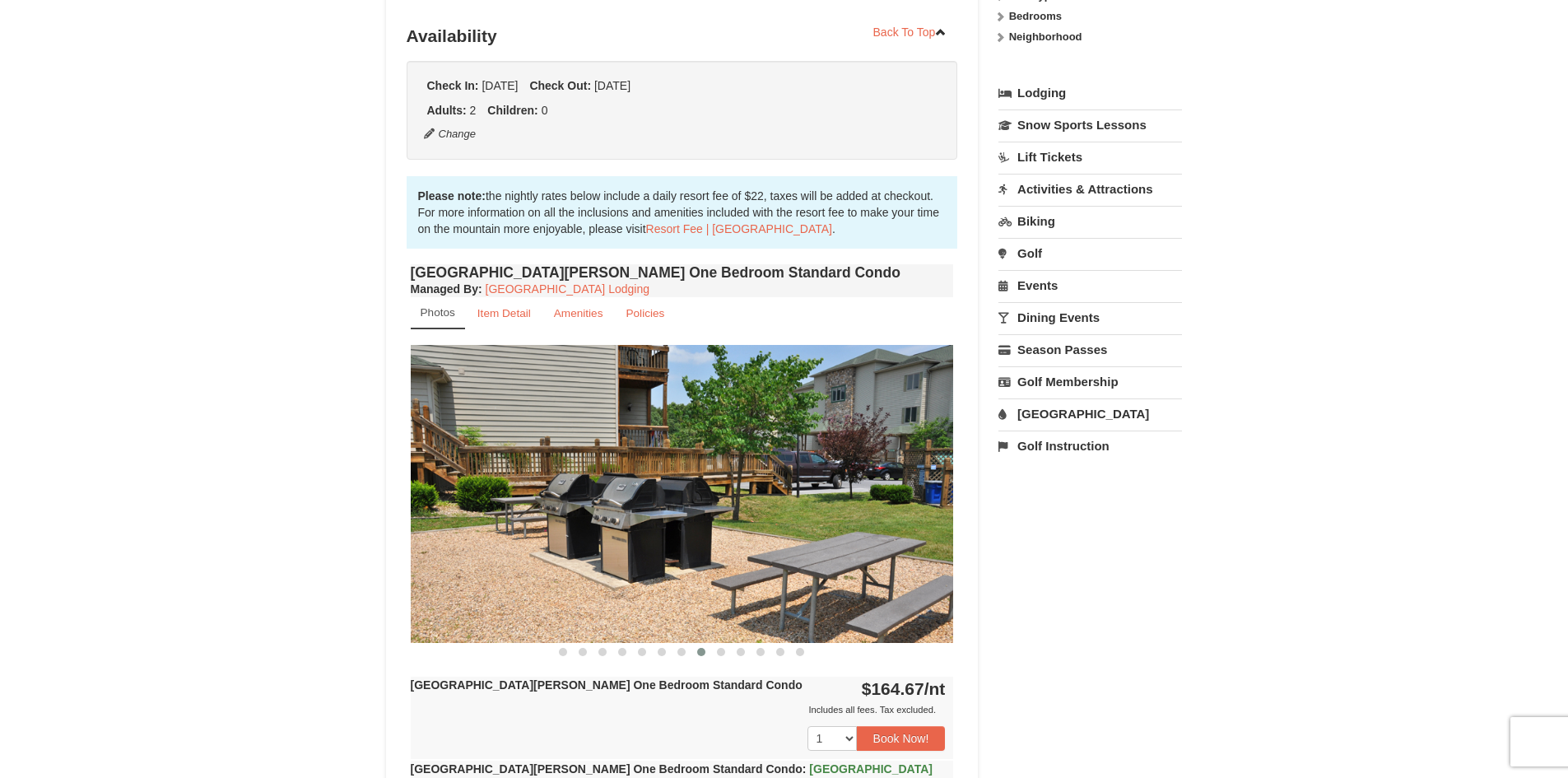
drag, startPoint x: 849, startPoint y: 543, endPoint x: 506, endPoint y: 541, distance: 343.0
click at [506, 541] on img at bounding box center [682, 493] width 543 height 297
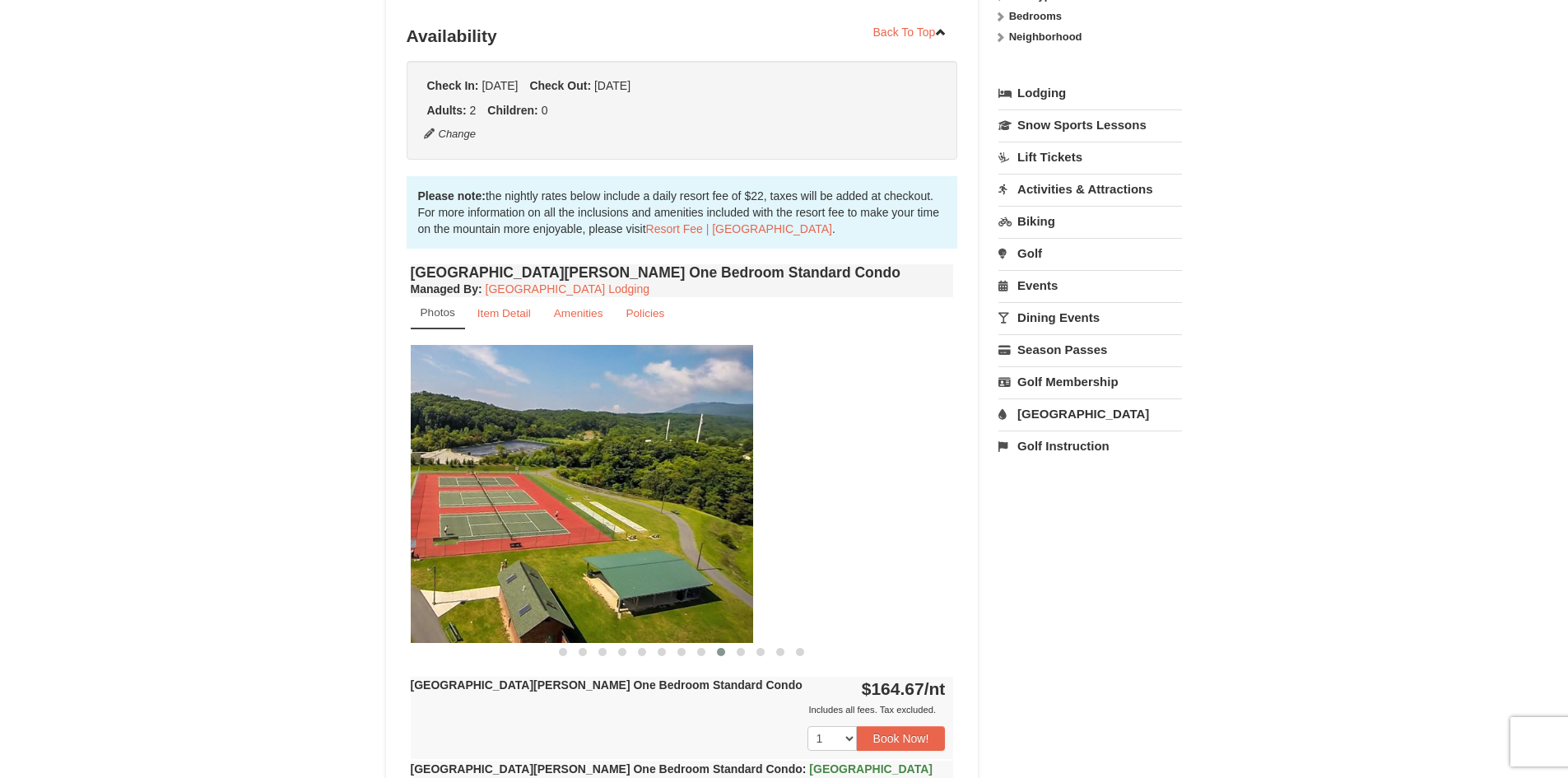
drag, startPoint x: 822, startPoint y: 511, endPoint x: 598, endPoint y: 514, distance: 224.0
click at [609, 517] on img at bounding box center [481, 493] width 543 height 297
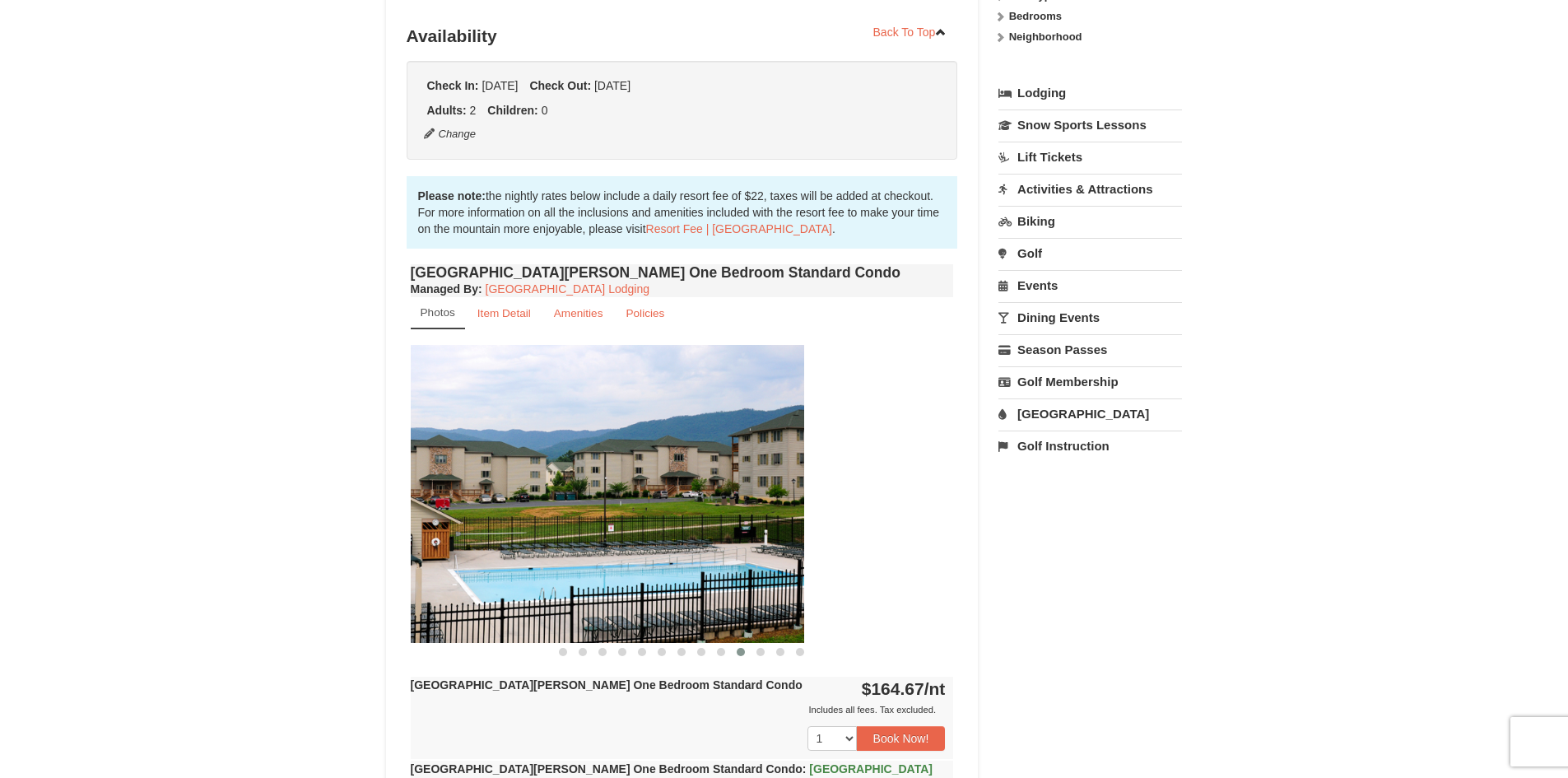
drag, startPoint x: 866, startPoint y: 543, endPoint x: 616, endPoint y: 534, distance: 250.2
click at [642, 540] on img at bounding box center [532, 493] width 543 height 297
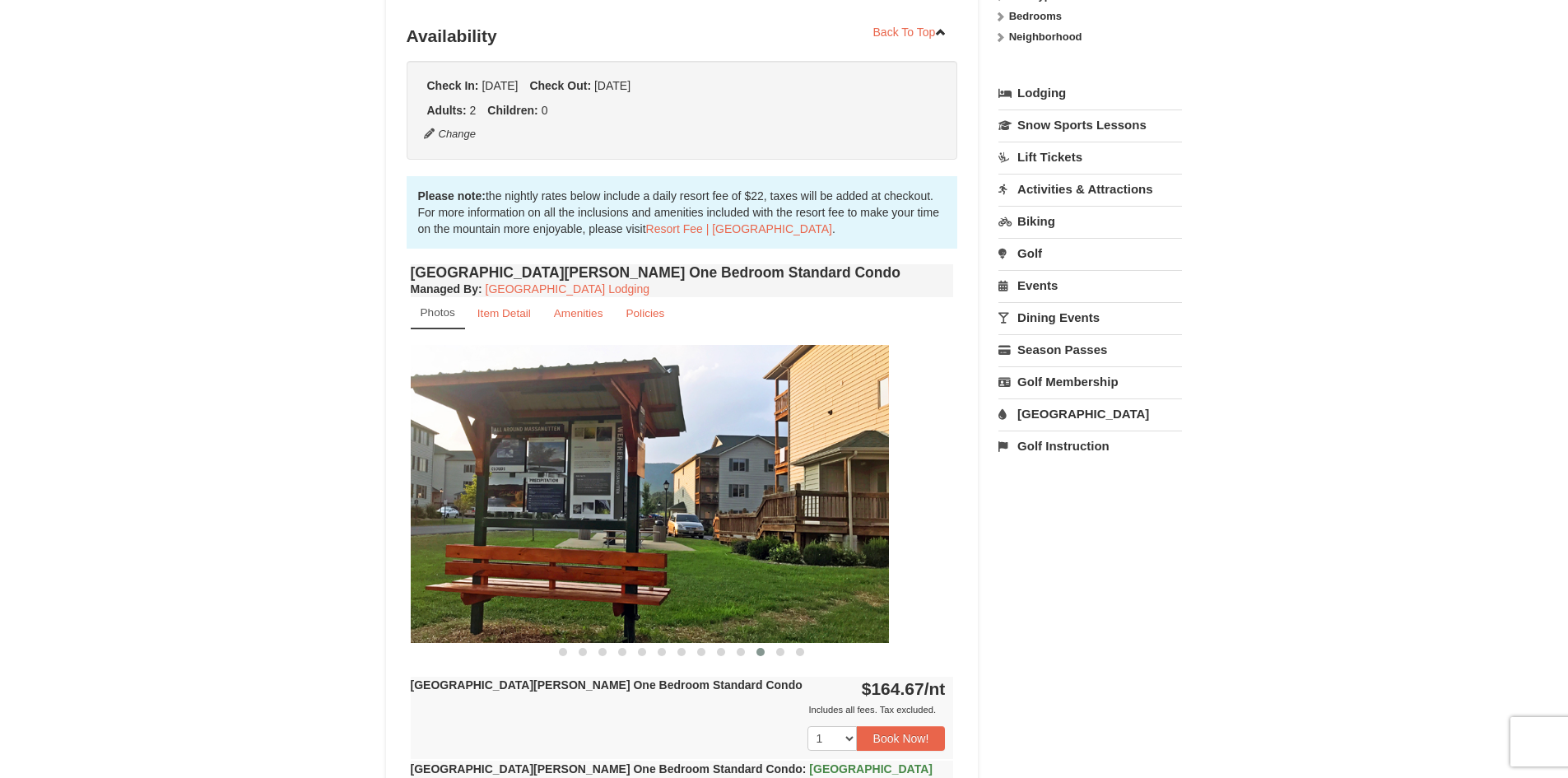
drag, startPoint x: 859, startPoint y: 533, endPoint x: 610, endPoint y: 529, distance: 249.0
click at [635, 539] on img at bounding box center [617, 493] width 543 height 297
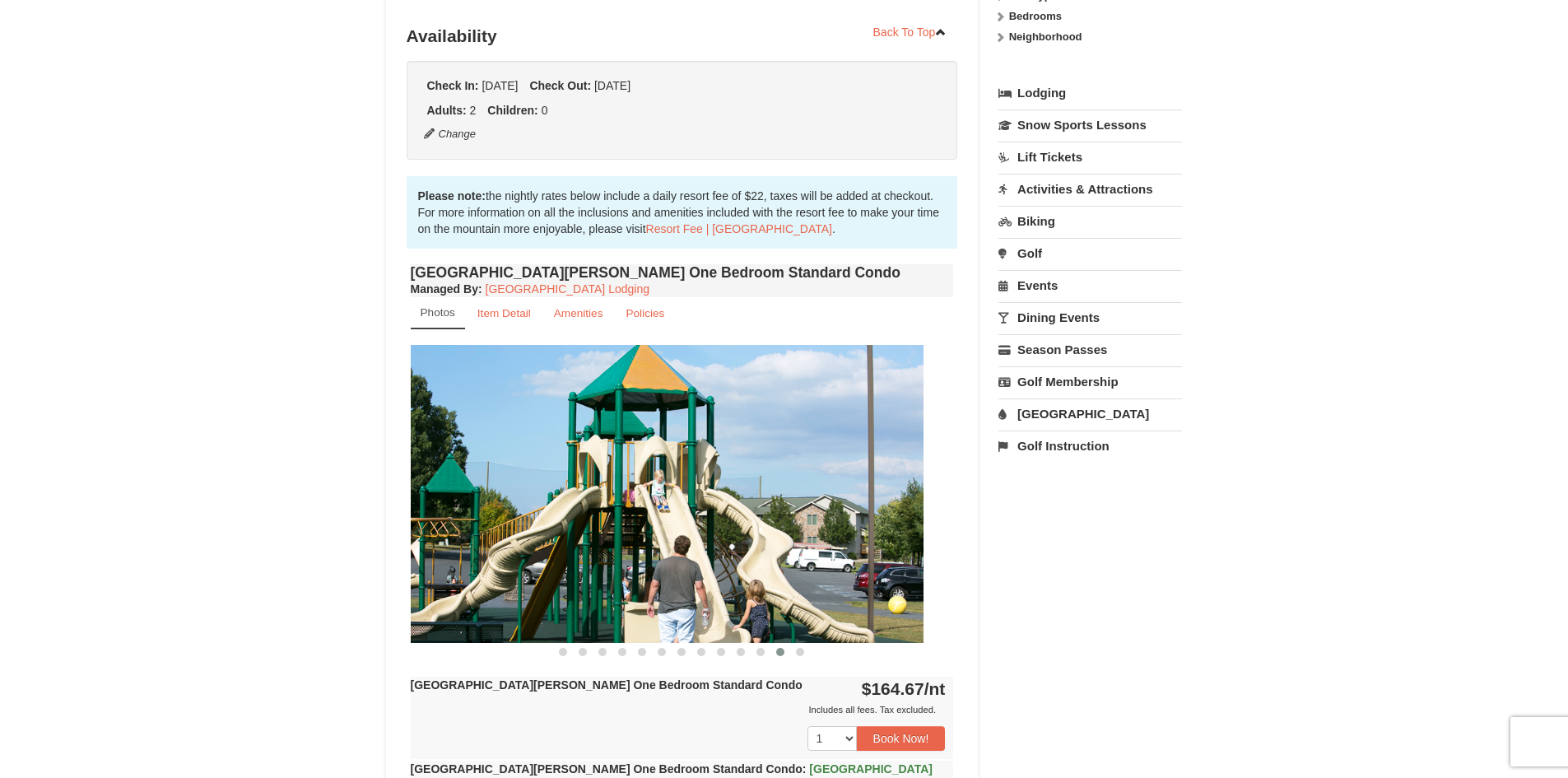
drag, startPoint x: 832, startPoint y: 542, endPoint x: 558, endPoint y: 524, distance: 274.6
click at [611, 542] on img at bounding box center [651, 493] width 543 height 297
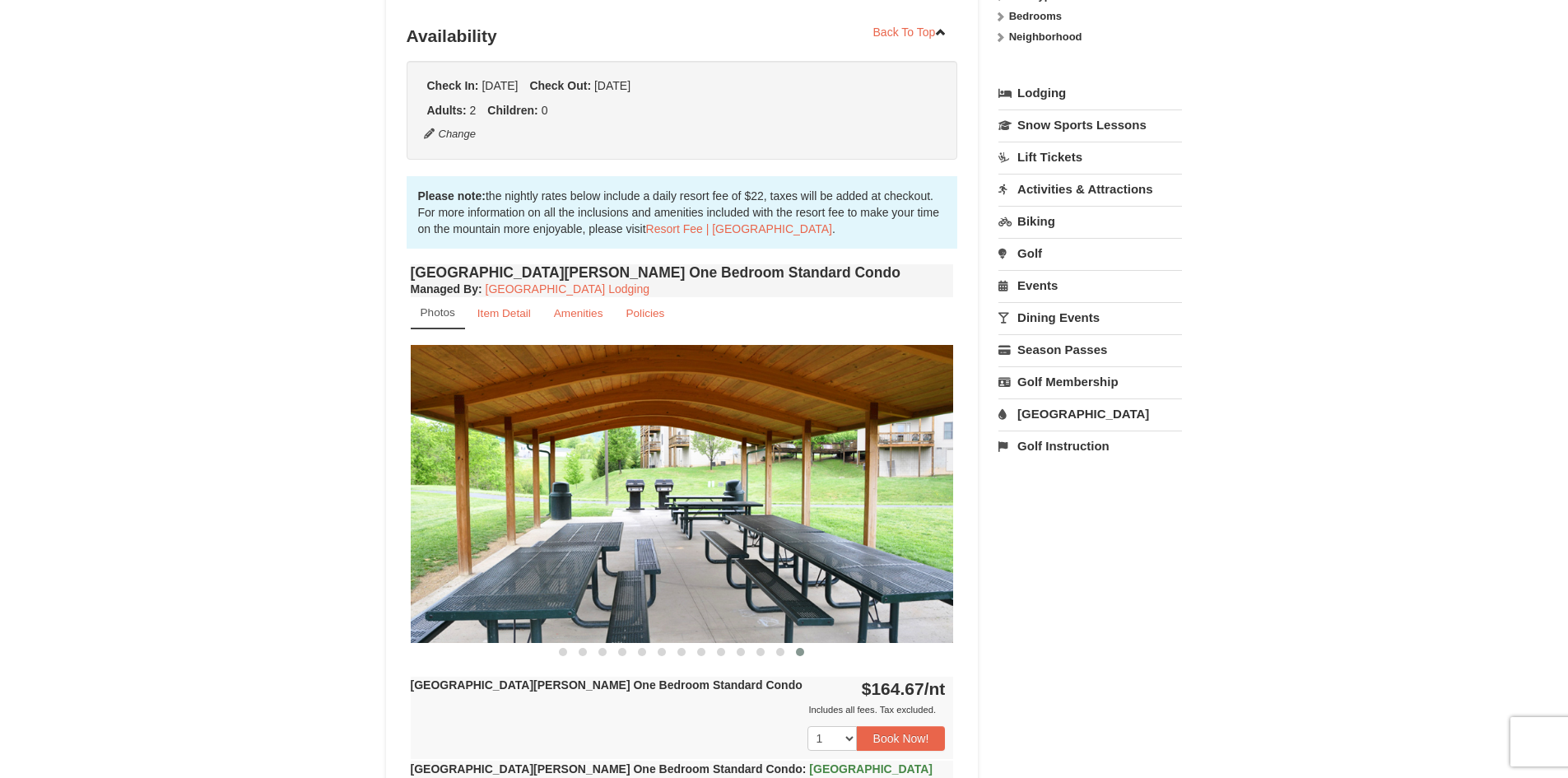
drag, startPoint x: 855, startPoint y: 529, endPoint x: 595, endPoint y: 516, distance: 260.3
click at [617, 525] on img at bounding box center [682, 493] width 543 height 297
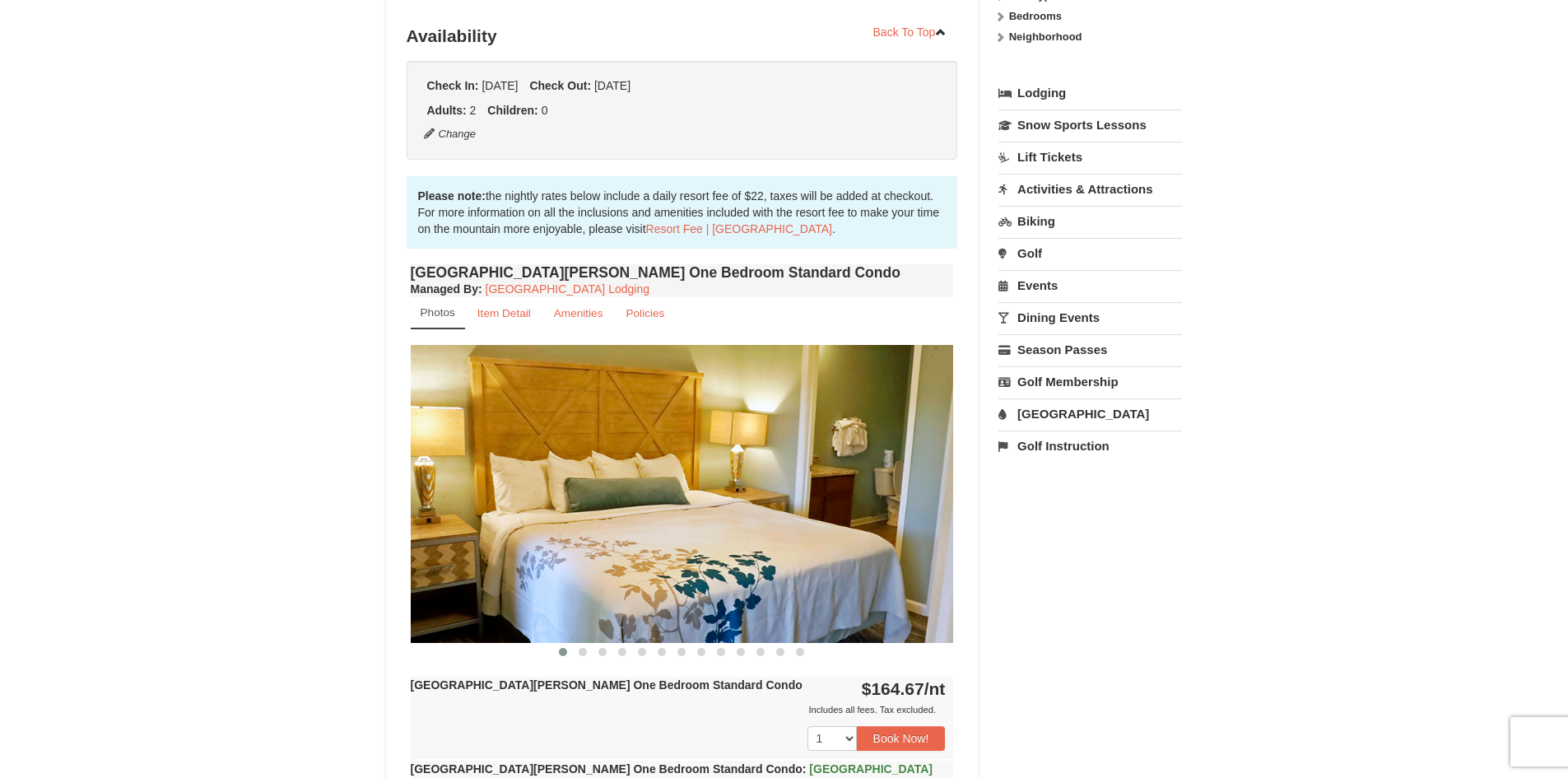
drag, startPoint x: 834, startPoint y: 517, endPoint x: 609, endPoint y: 482, distance: 227.7
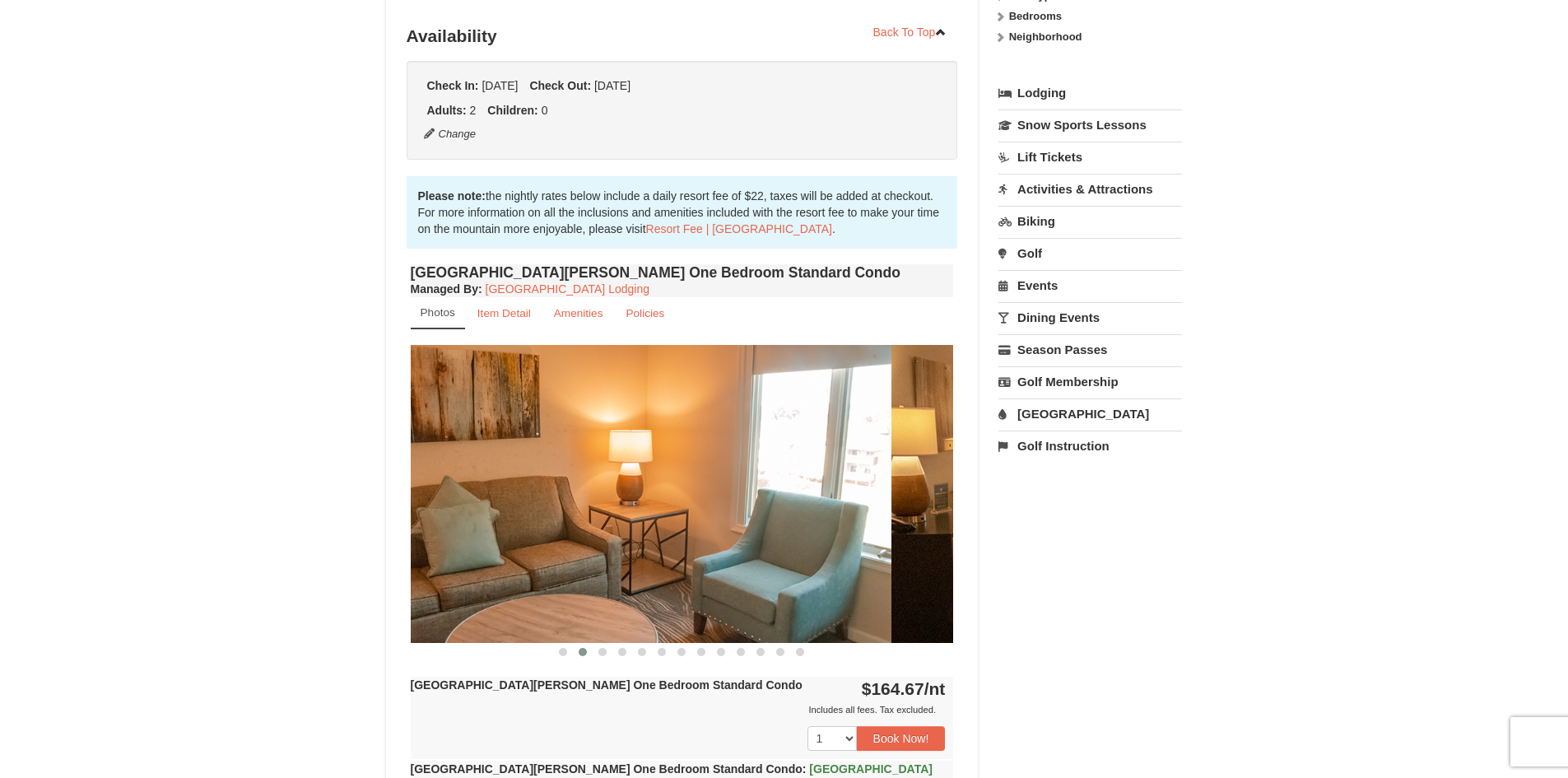
drag, startPoint x: 763, startPoint y: 501, endPoint x: 575, endPoint y: 494, distance: 188.1
click at [588, 497] on img at bounding box center [619, 493] width 543 height 297
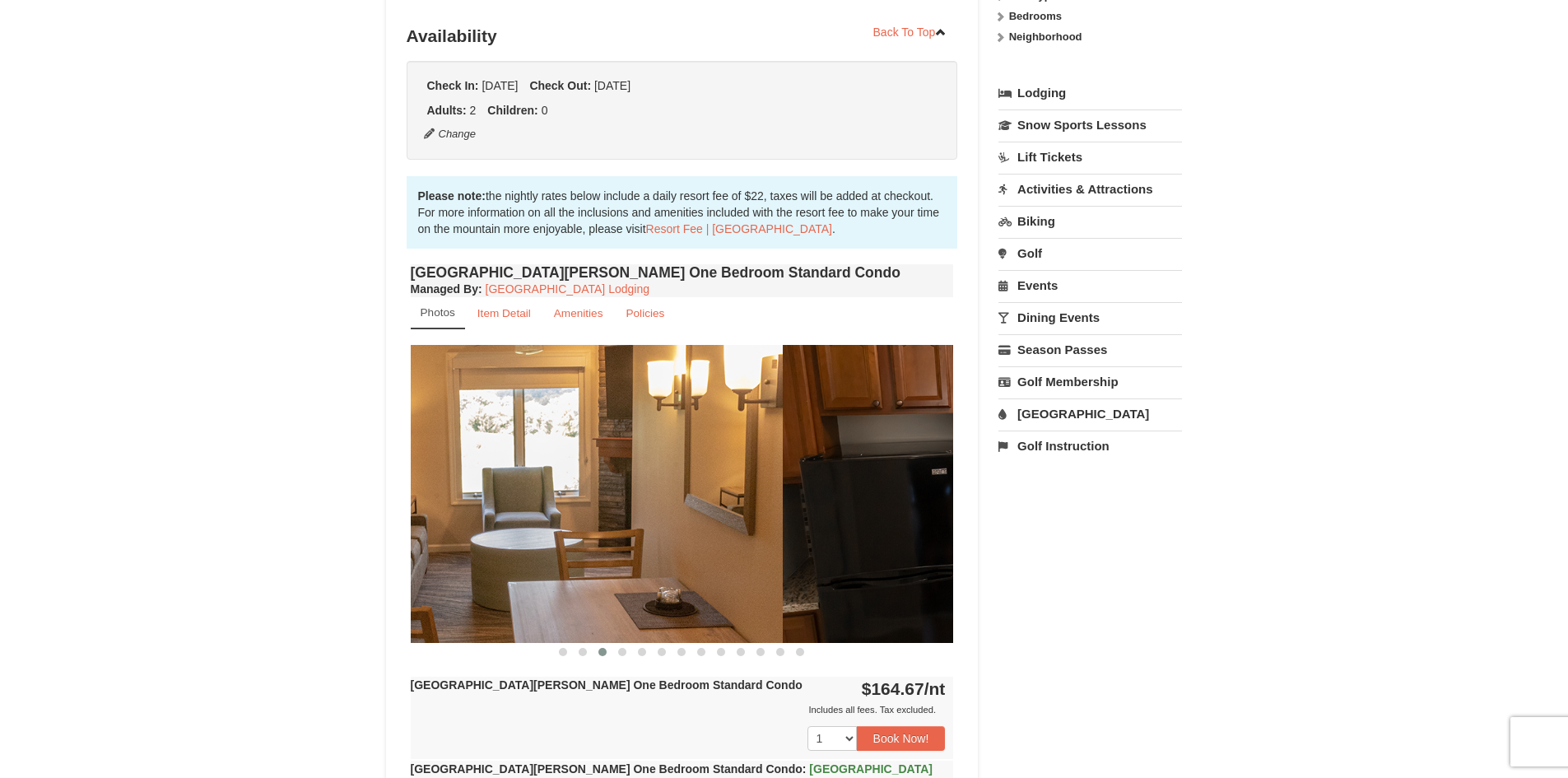
drag, startPoint x: 782, startPoint y: 511, endPoint x: 591, endPoint y: 511, distance: 191.0
click at [598, 512] on img at bounding box center [510, 493] width 543 height 297
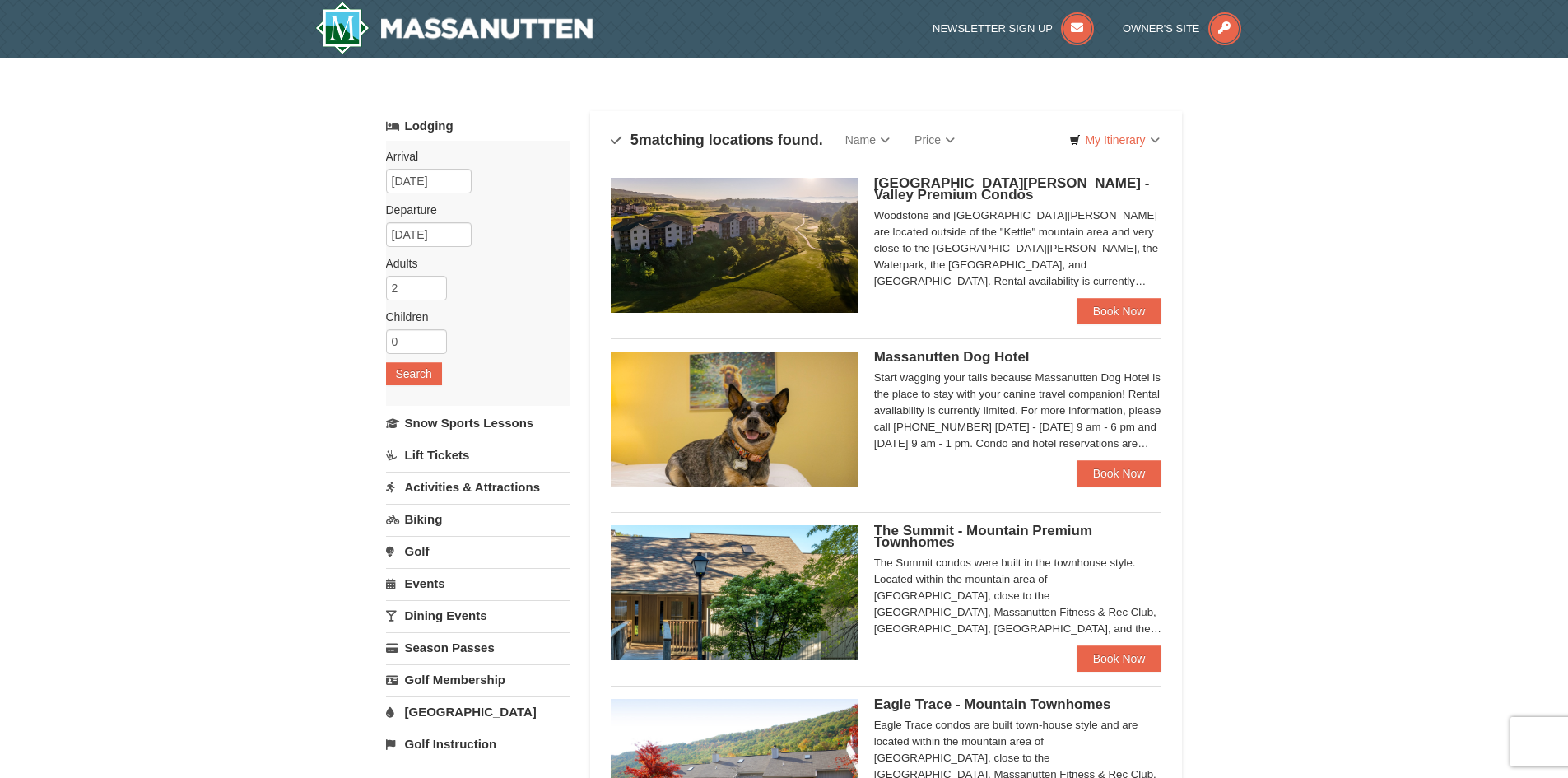
click at [949, 529] on span "The Summit - Mountain Premium Townhomes" at bounding box center [983, 536] width 218 height 27
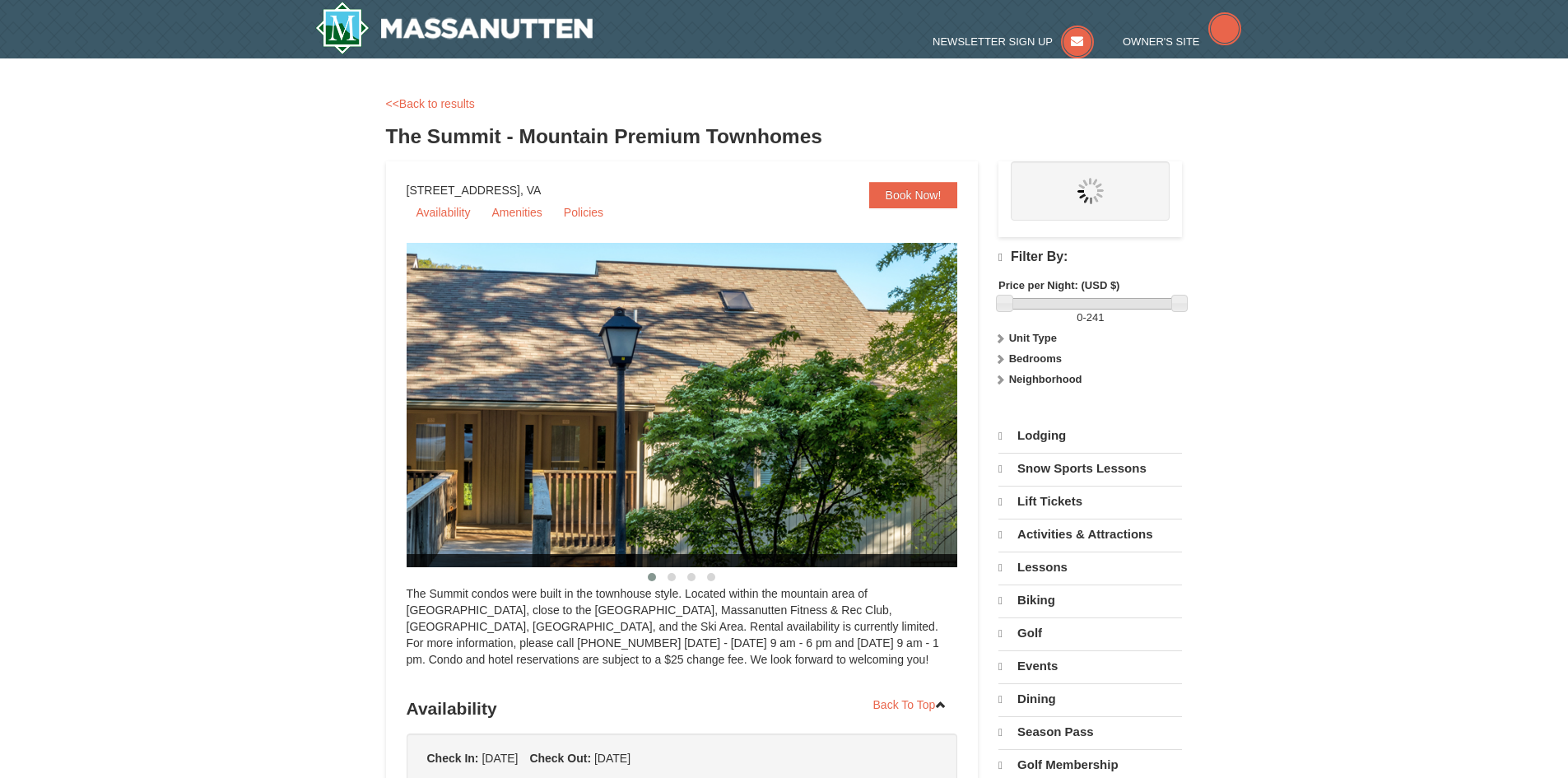
select select "10"
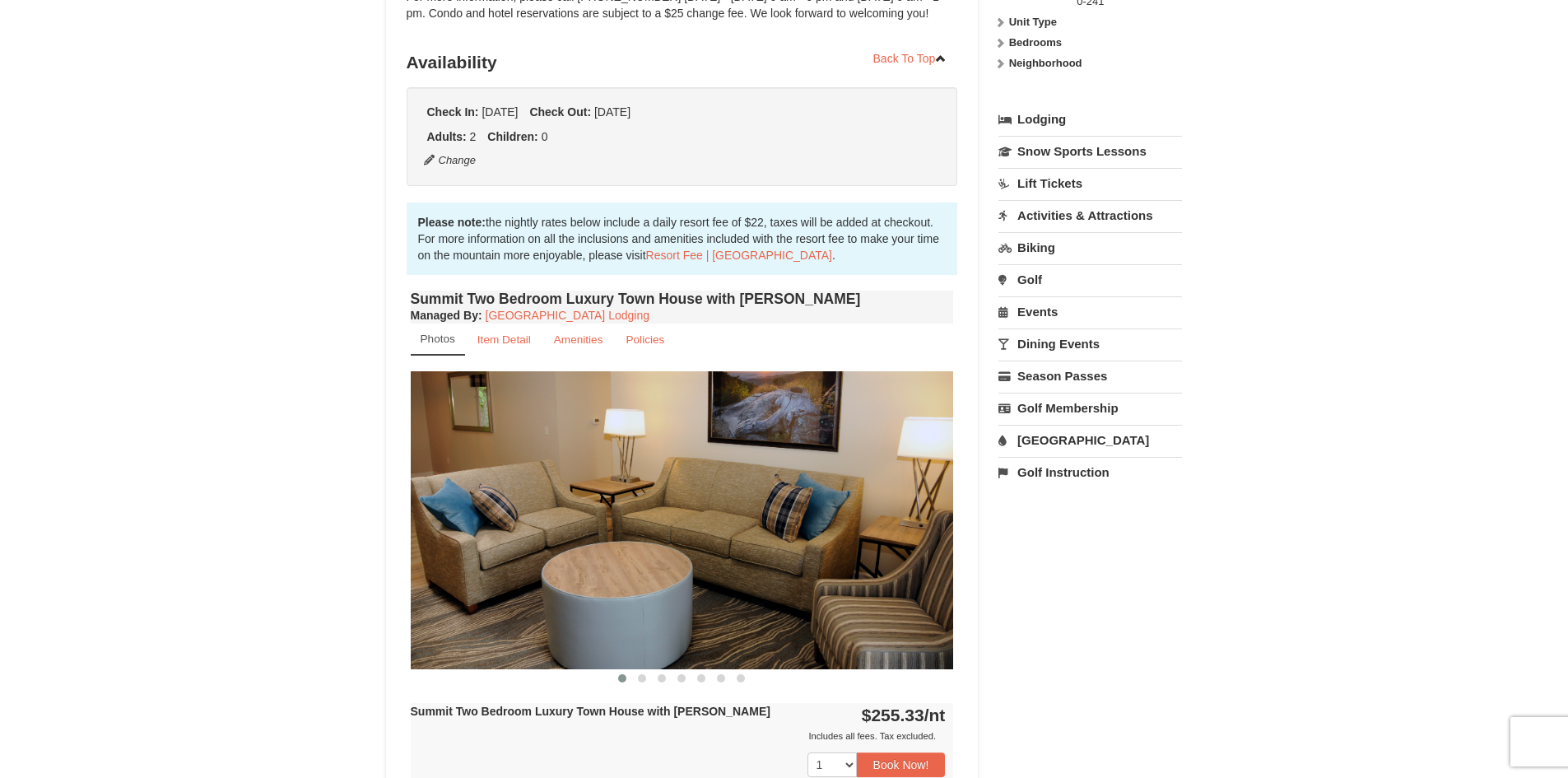
scroll to position [412, 0]
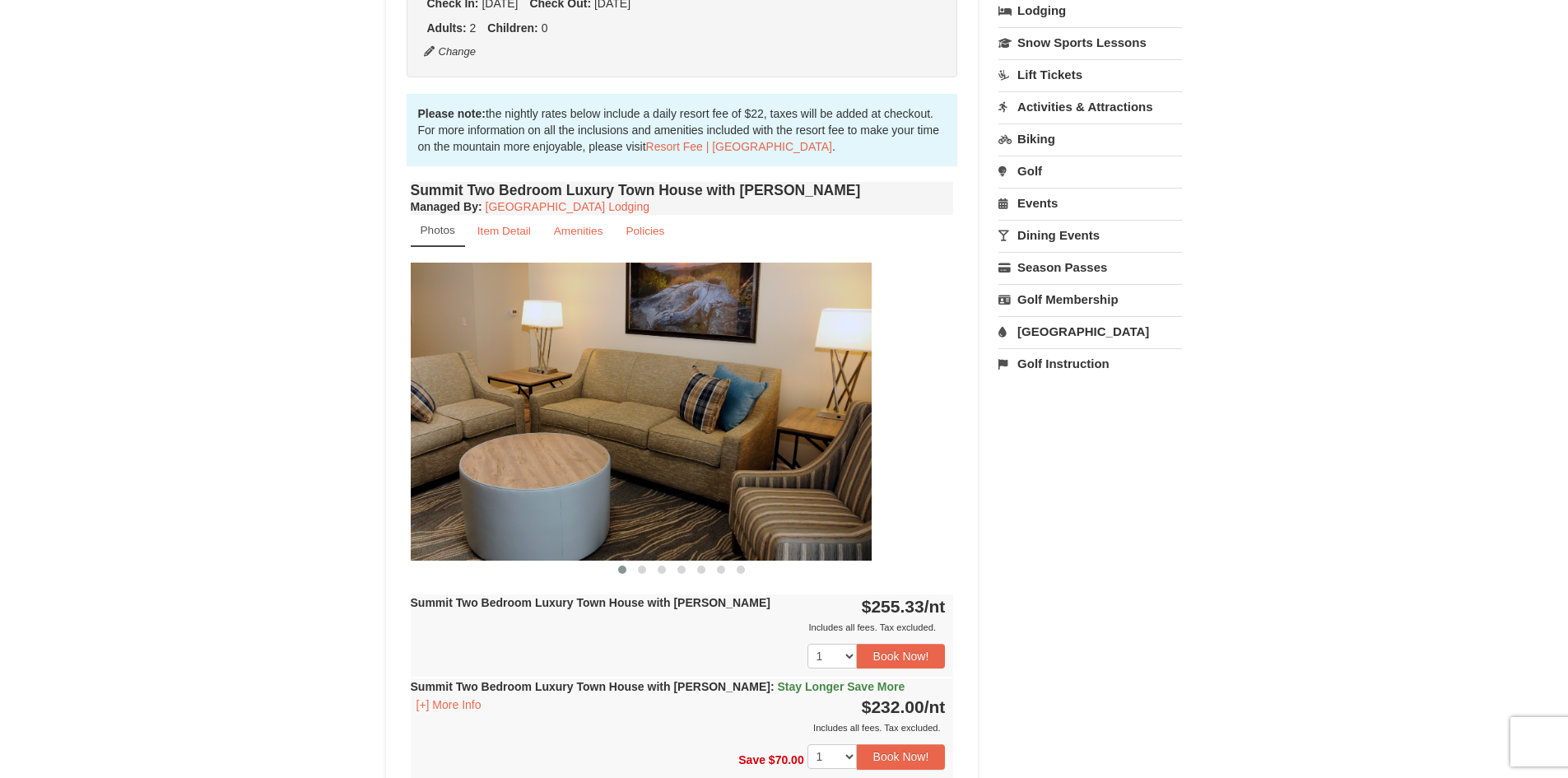
drag, startPoint x: 872, startPoint y: 459, endPoint x: 603, endPoint y: 463, distance: 269.0
click at [616, 467] on img at bounding box center [600, 410] width 543 height 297
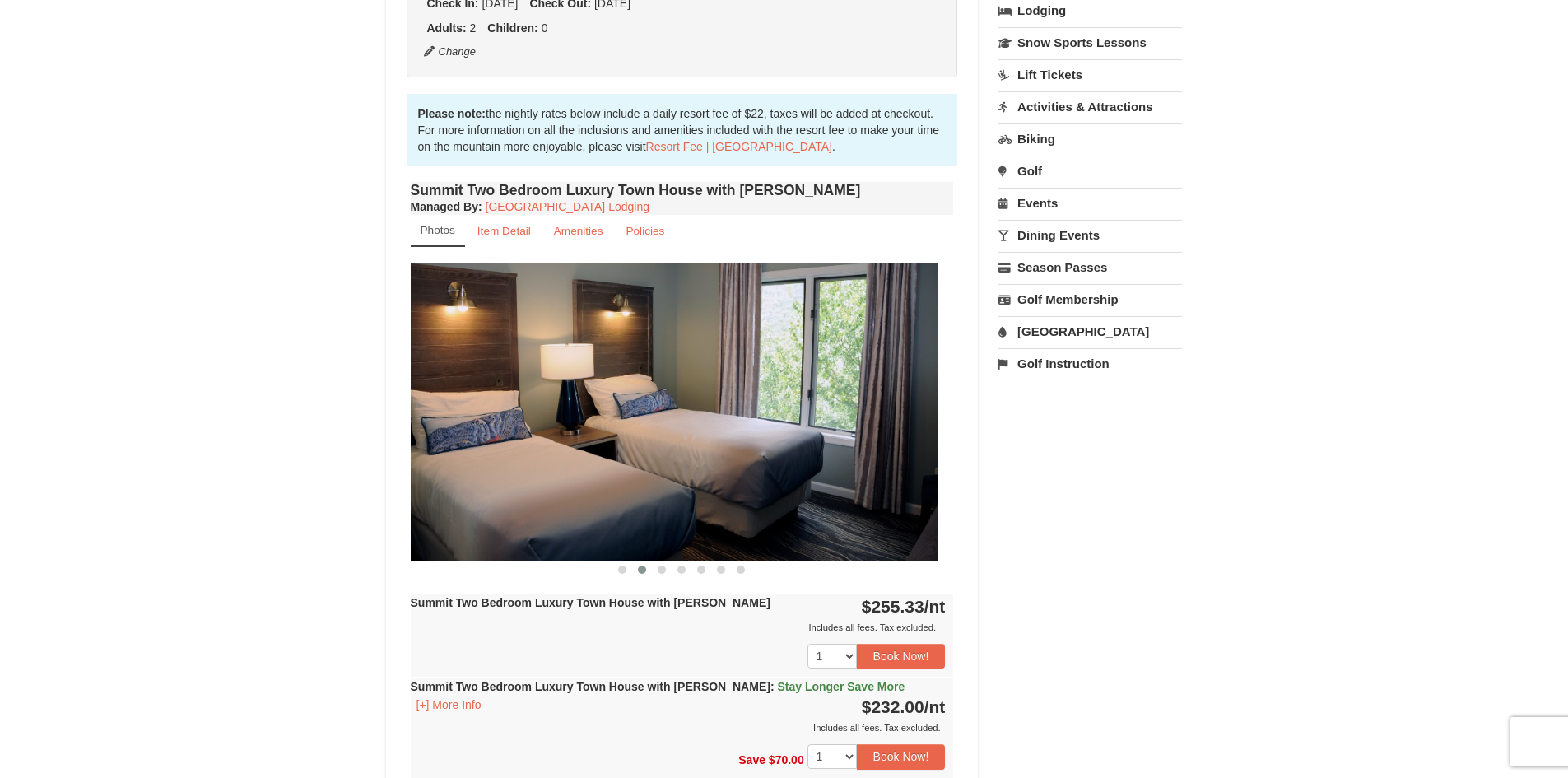
drag, startPoint x: 860, startPoint y: 486, endPoint x: 635, endPoint y: 489, distance: 225.0
click at [648, 494] on img at bounding box center [666, 410] width 543 height 297
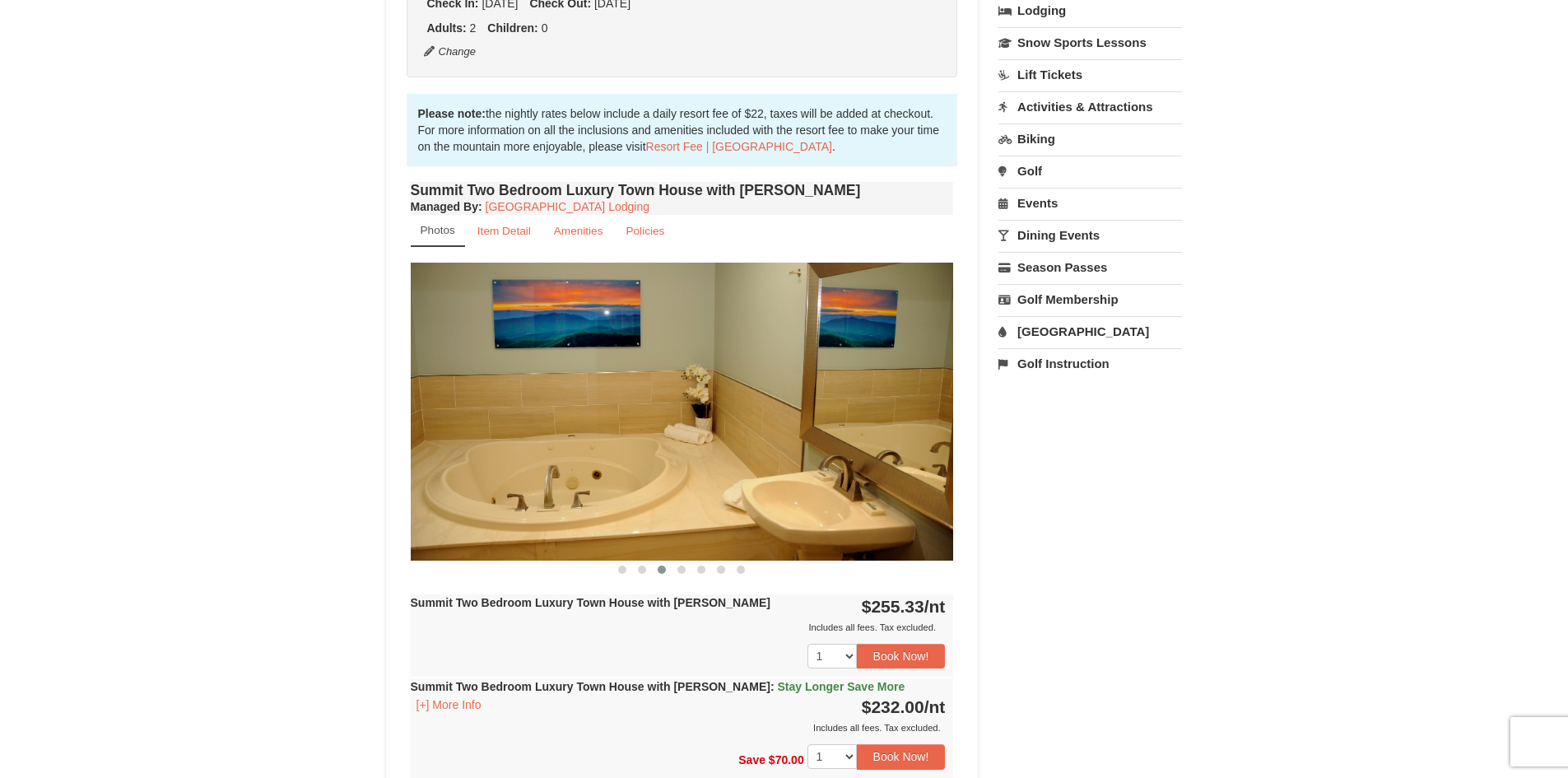
drag, startPoint x: 876, startPoint y: 495, endPoint x: 641, endPoint y: 494, distance: 235.0
click at [651, 497] on img at bounding box center [682, 410] width 543 height 297
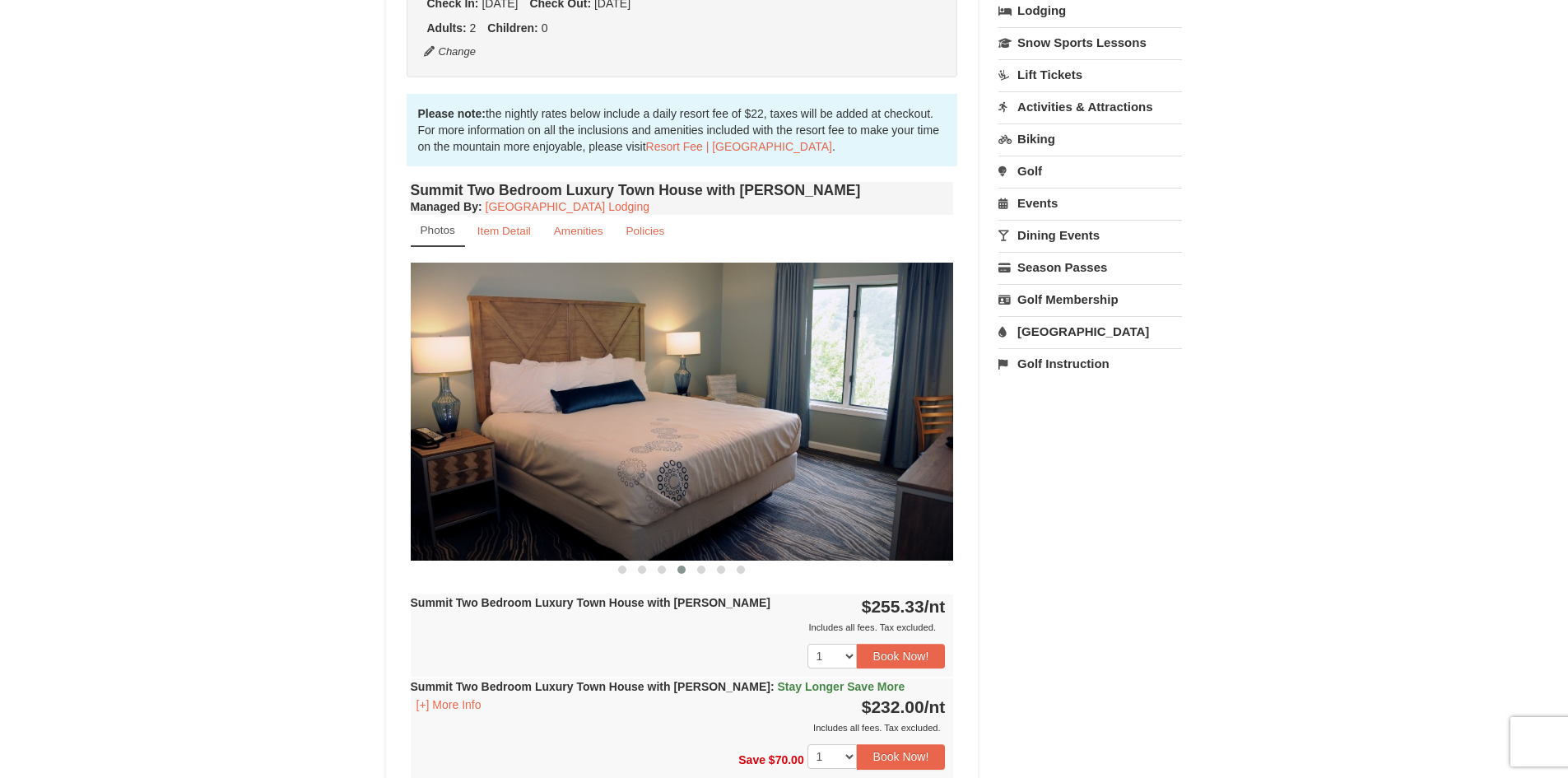
drag, startPoint x: 851, startPoint y: 490, endPoint x: 619, endPoint y: 482, distance: 232.1
click at [657, 494] on img at bounding box center [682, 410] width 543 height 297
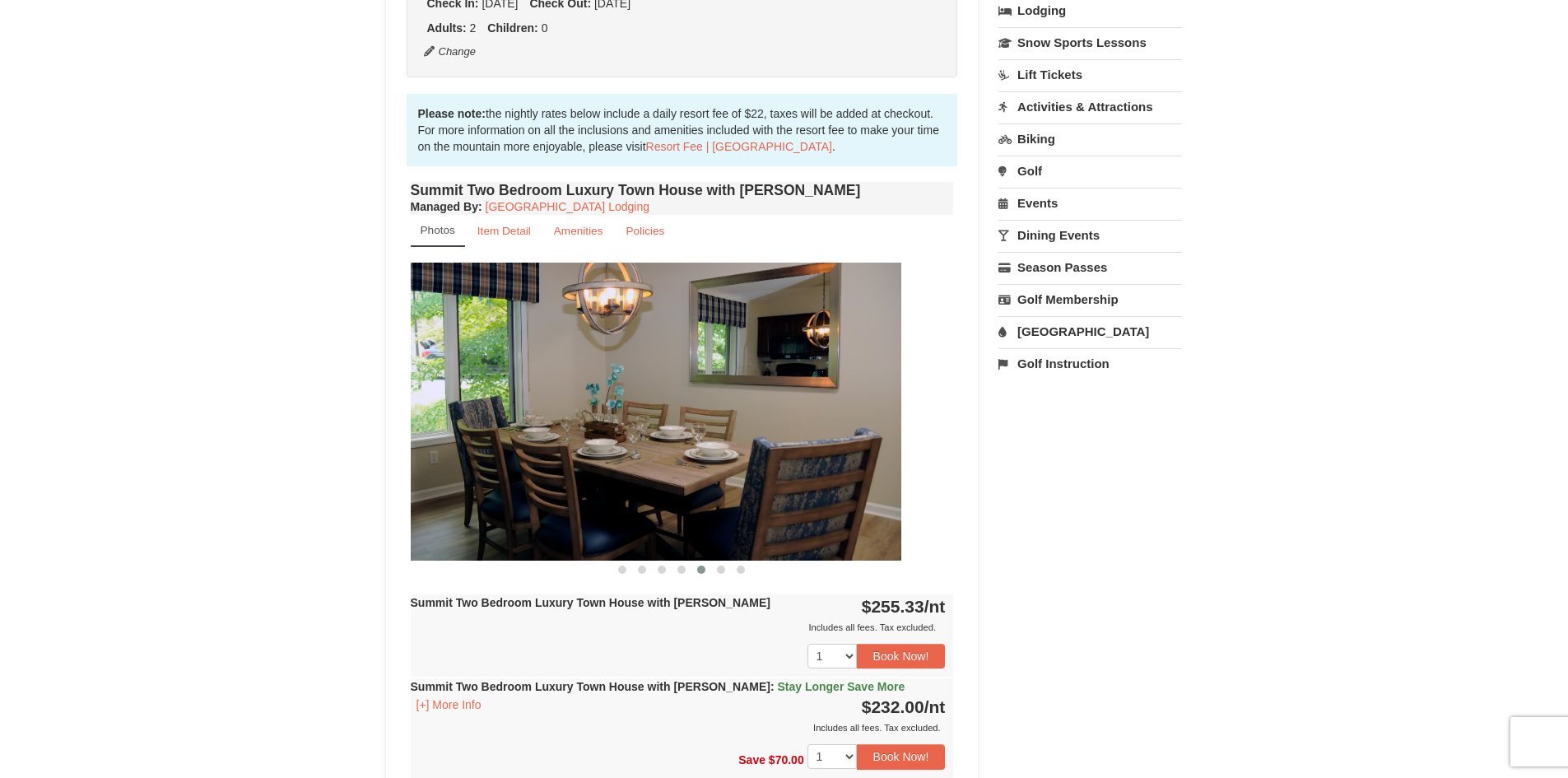
drag, startPoint x: 866, startPoint y: 489, endPoint x: 630, endPoint y: 471, distance: 236.7
click at [695, 495] on img at bounding box center [629, 410] width 543 height 297
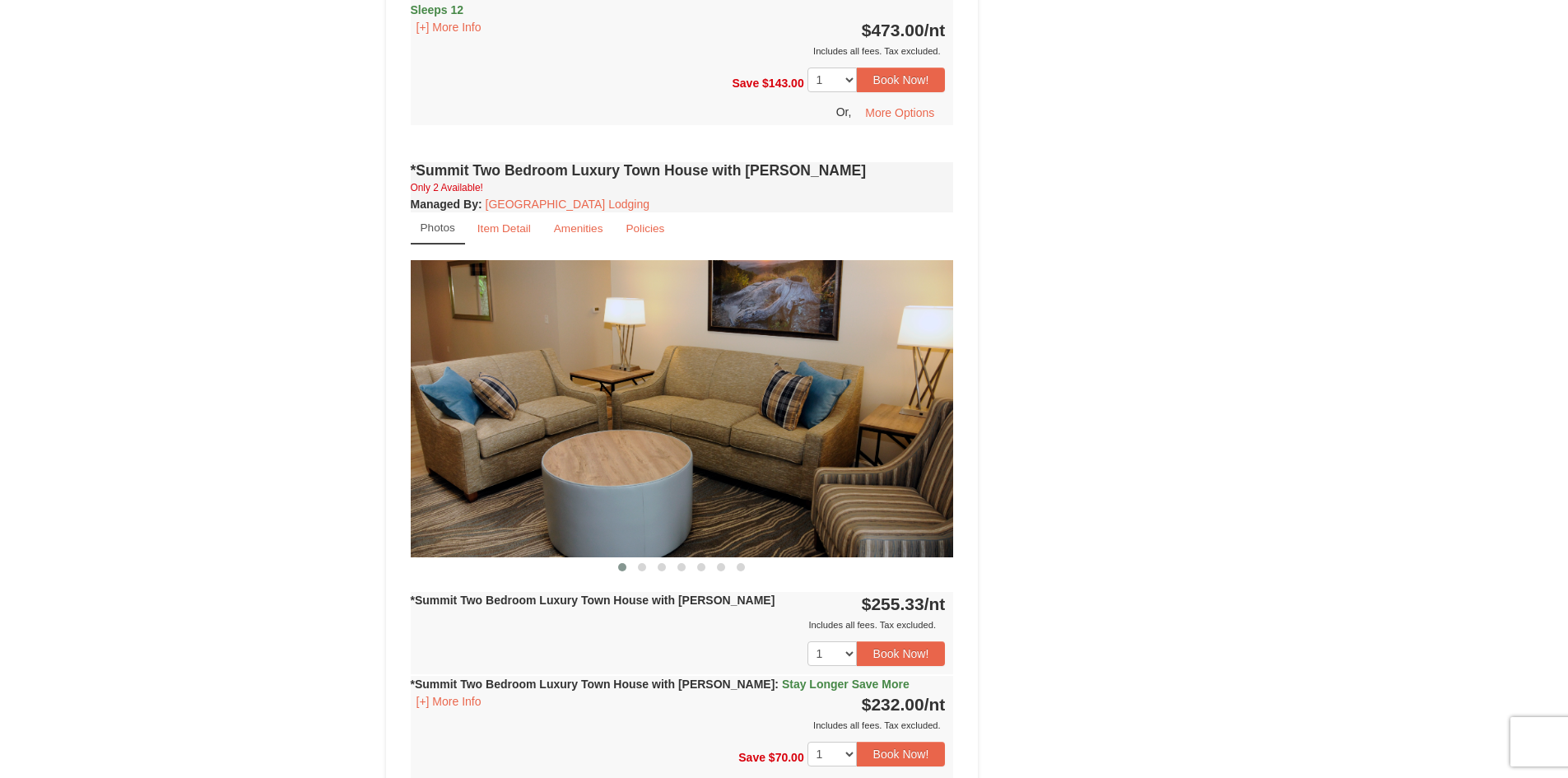
scroll to position [1235, 0]
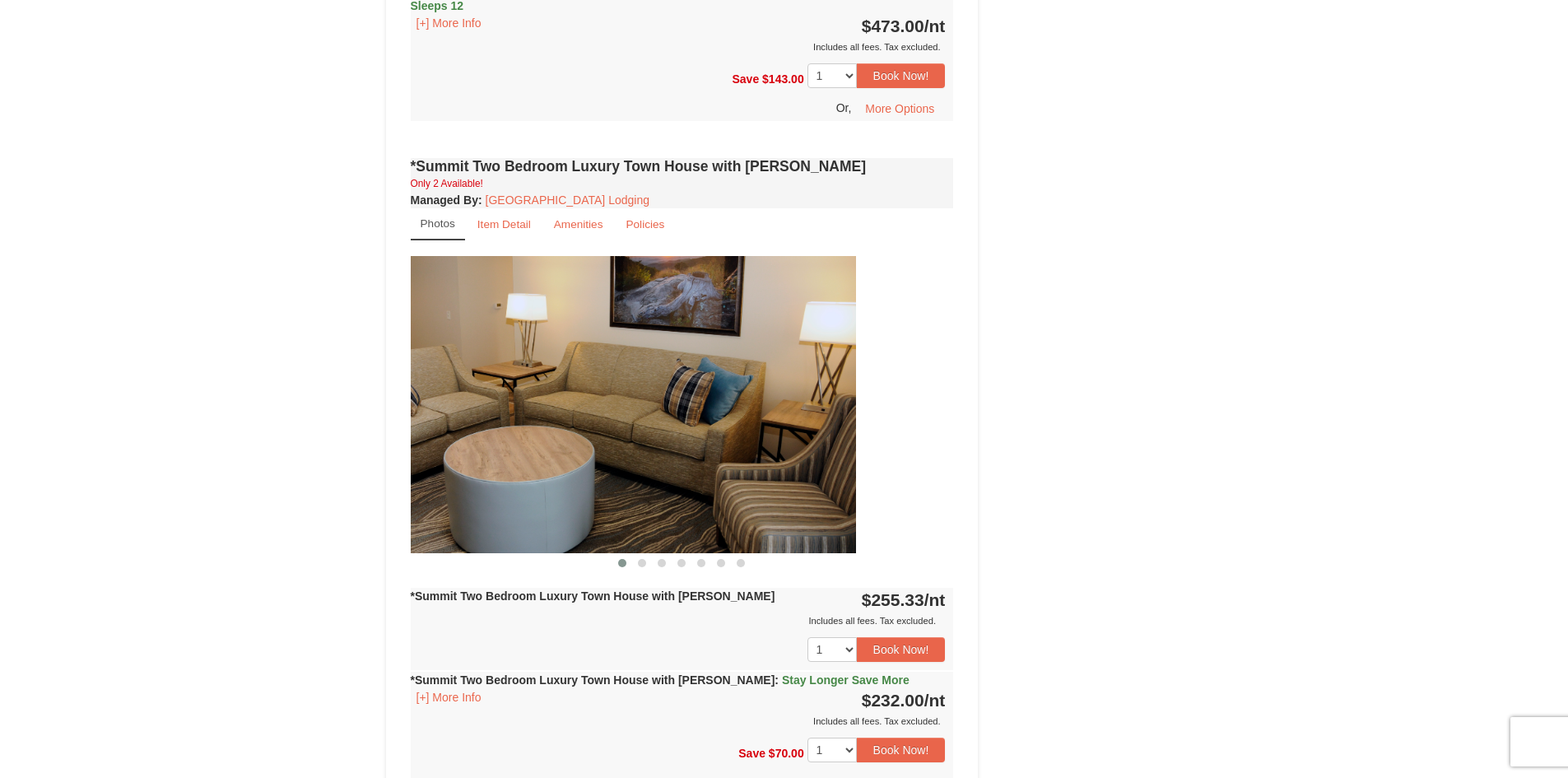
drag, startPoint x: 885, startPoint y: 426, endPoint x: 688, endPoint y: 440, distance: 197.5
click at [699, 443] on img at bounding box center [584, 404] width 543 height 297
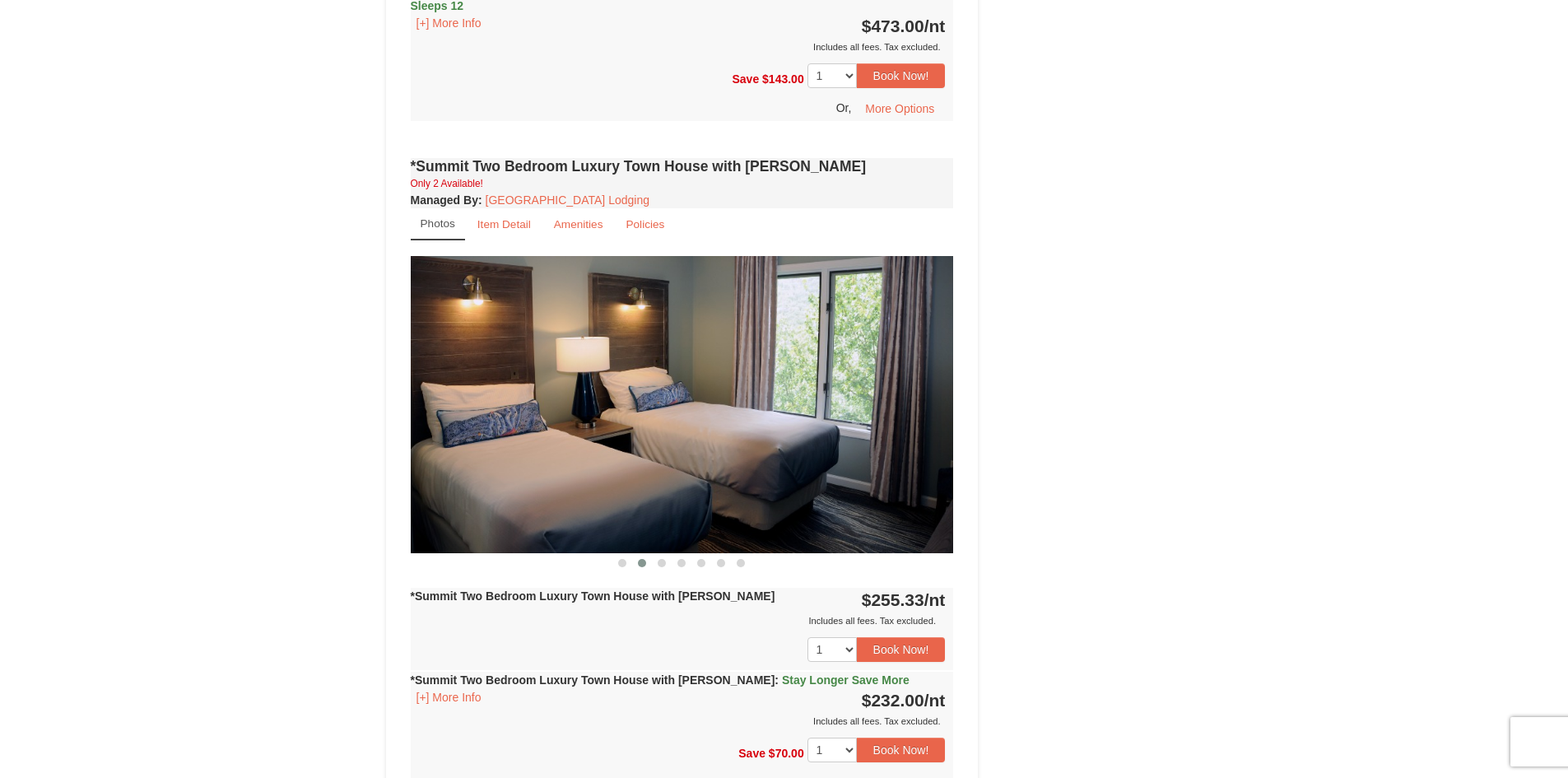
drag, startPoint x: 873, startPoint y: 471, endPoint x: 601, endPoint y: 471, distance: 272.0
click at [642, 483] on img at bounding box center [682, 404] width 543 height 297
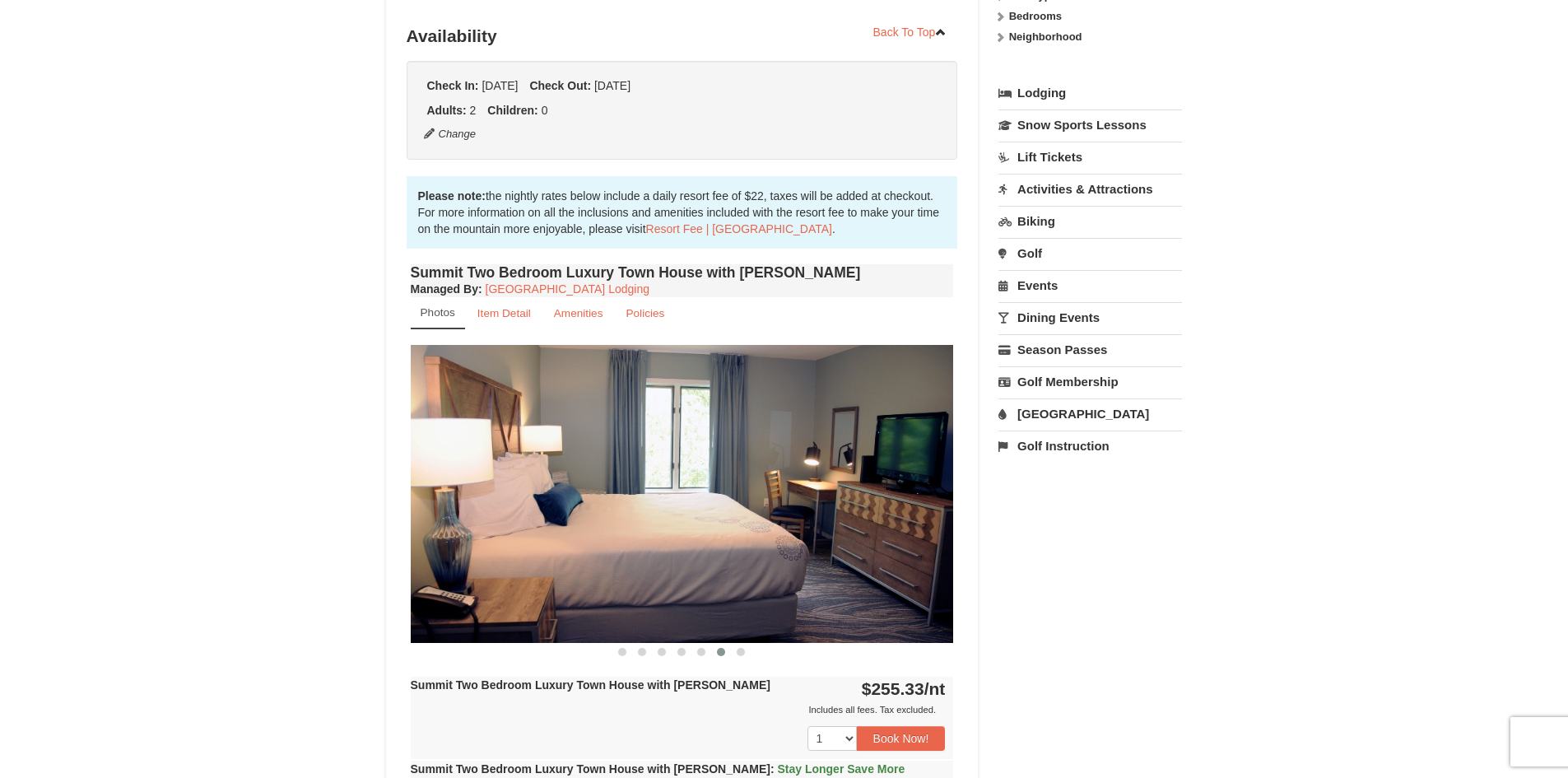
scroll to position [247, 0]
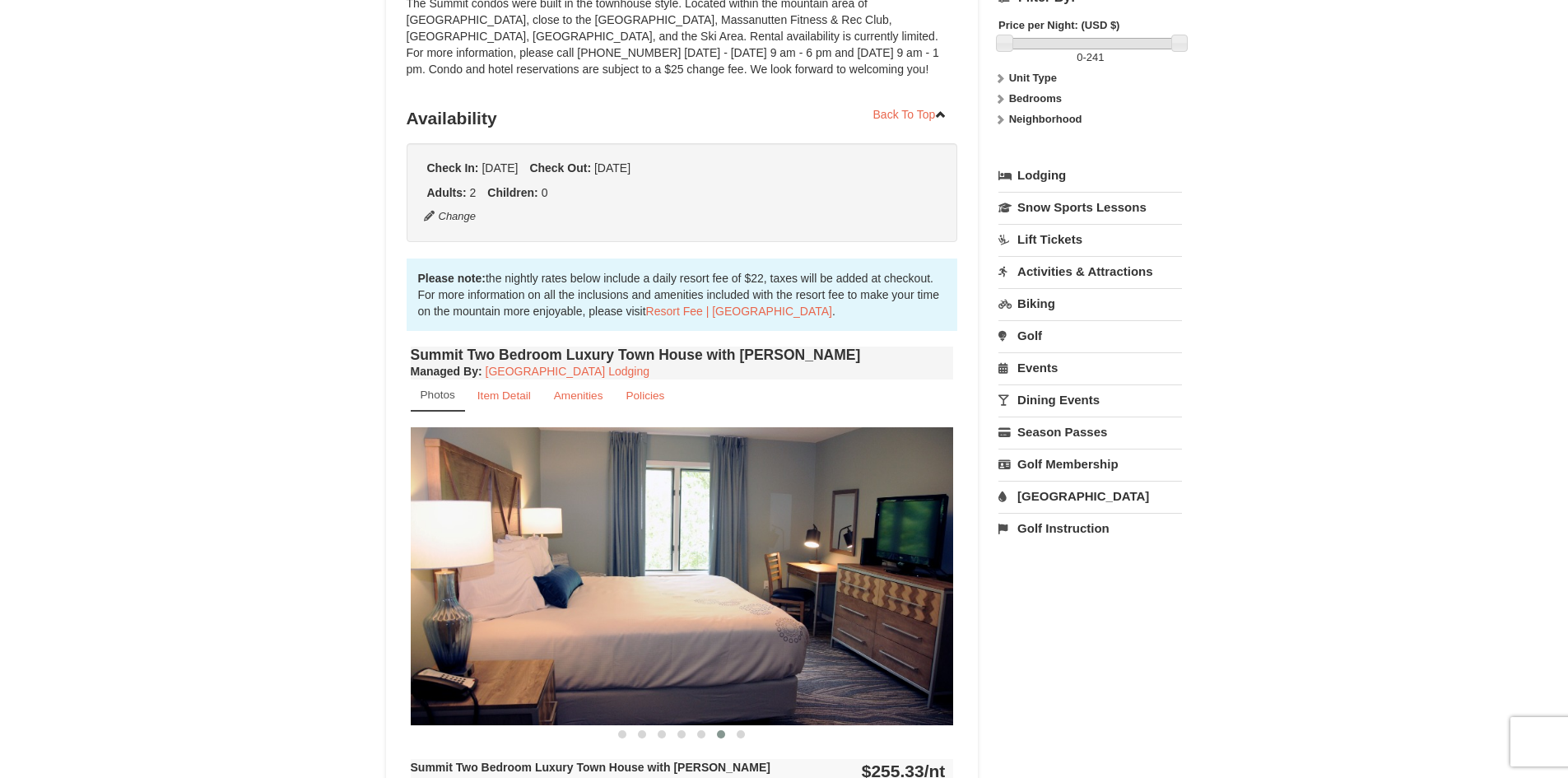
click at [1052, 494] on link "[GEOGRAPHIC_DATA]" at bounding box center [1090, 496] width 183 height 30
click at [1035, 596] on button "Search" at bounding box center [1026, 600] width 56 height 23
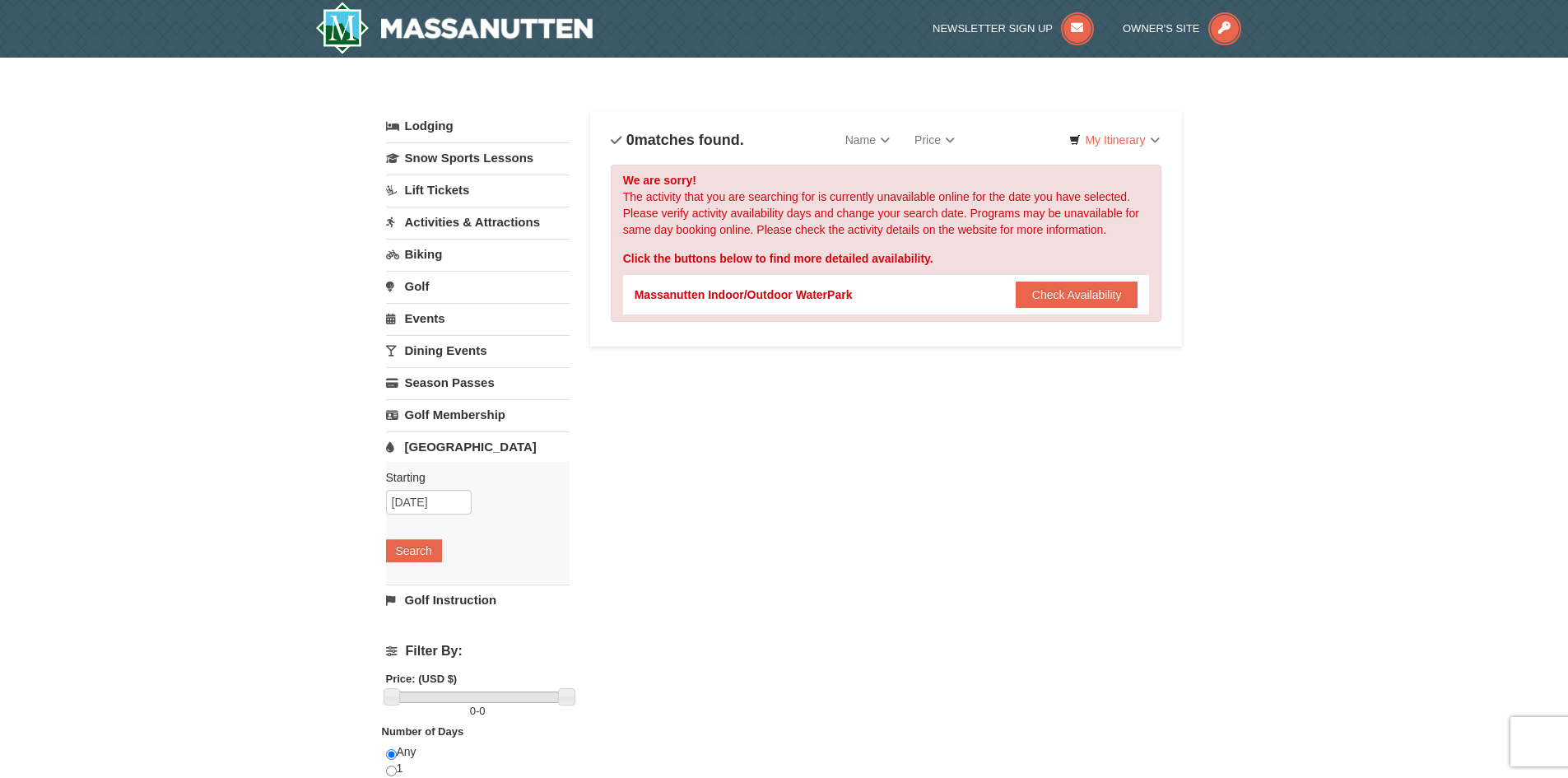
click at [450, 347] on link "Dining Events" at bounding box center [477, 350] width 183 height 30
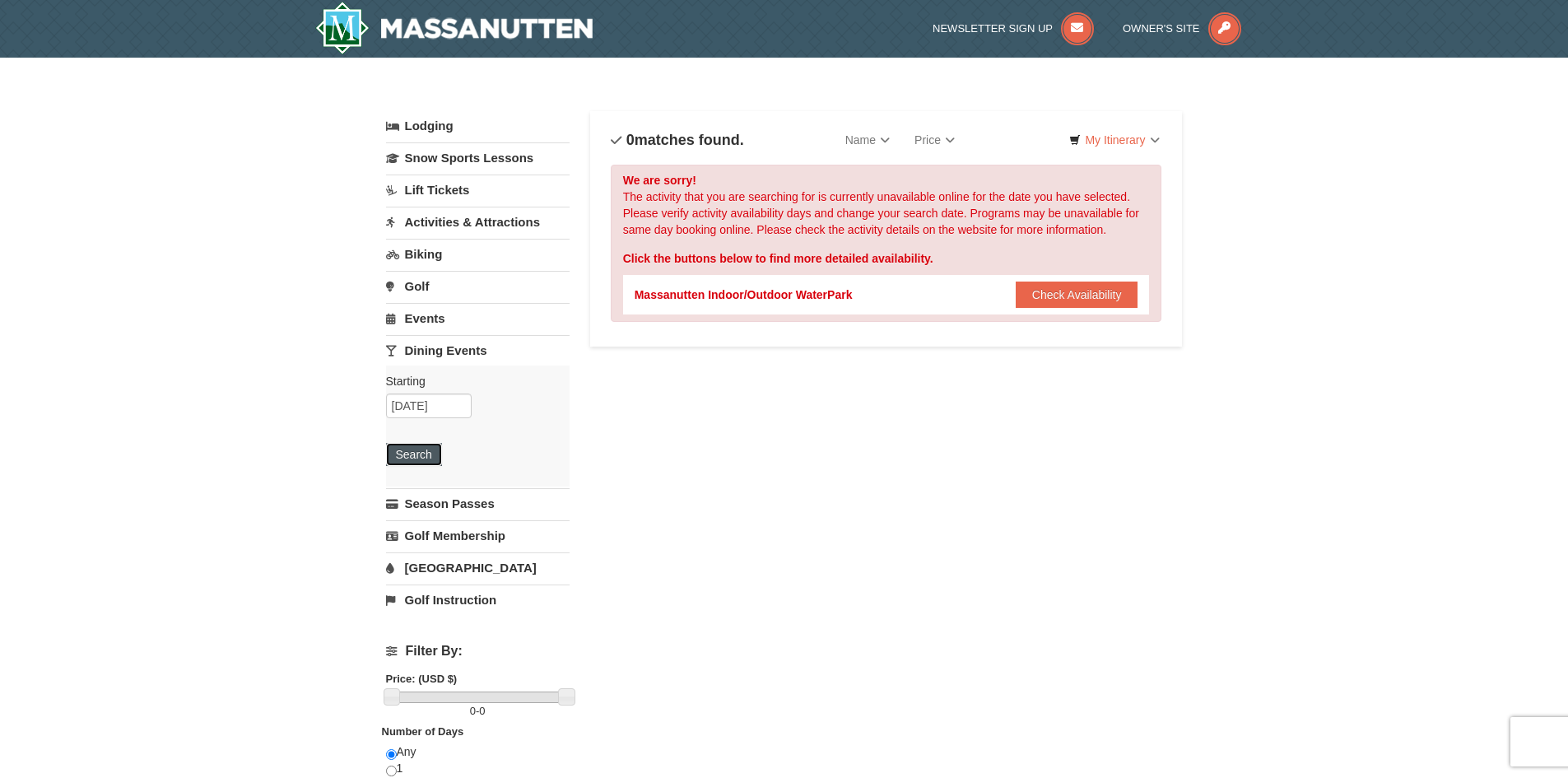
click at [416, 453] on button "Search" at bounding box center [414, 455] width 56 height 23
